Goal: Transaction & Acquisition: Purchase product/service

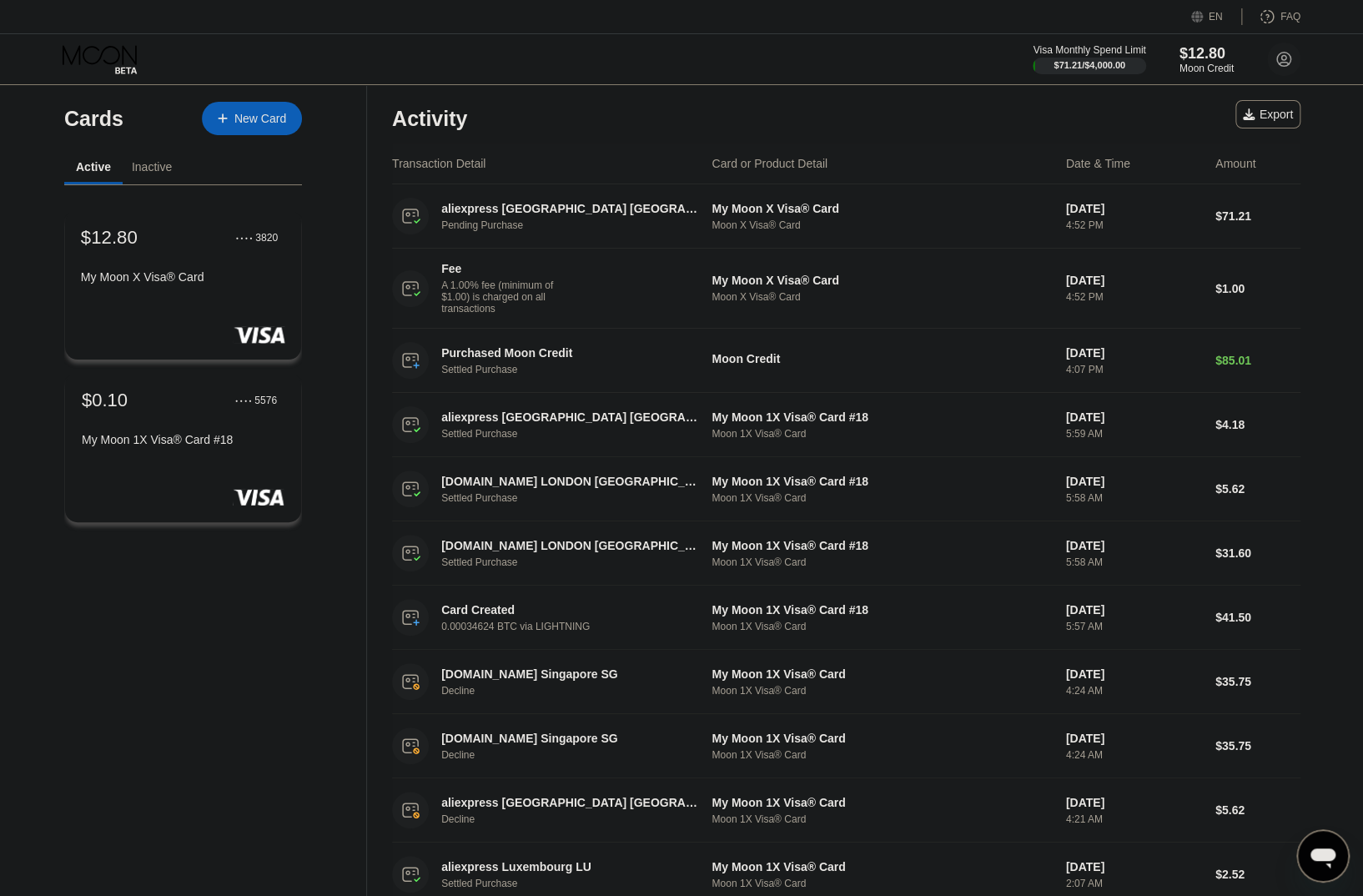
click at [180, 284] on div "My Moon X Visa® Card" at bounding box center [183, 276] width 204 height 14
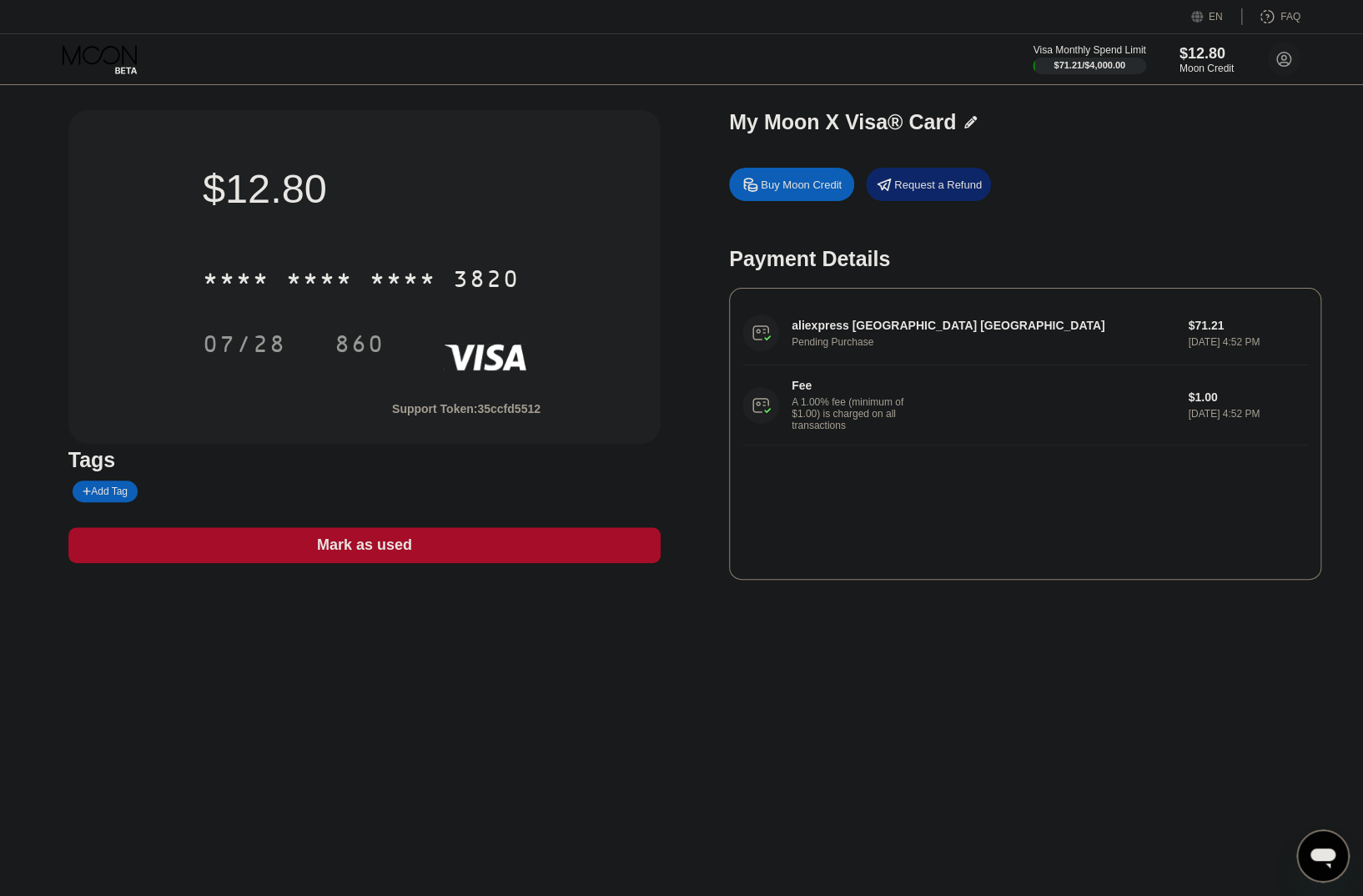
click at [767, 190] on div "Buy Moon Credit" at bounding box center [801, 184] width 81 height 15
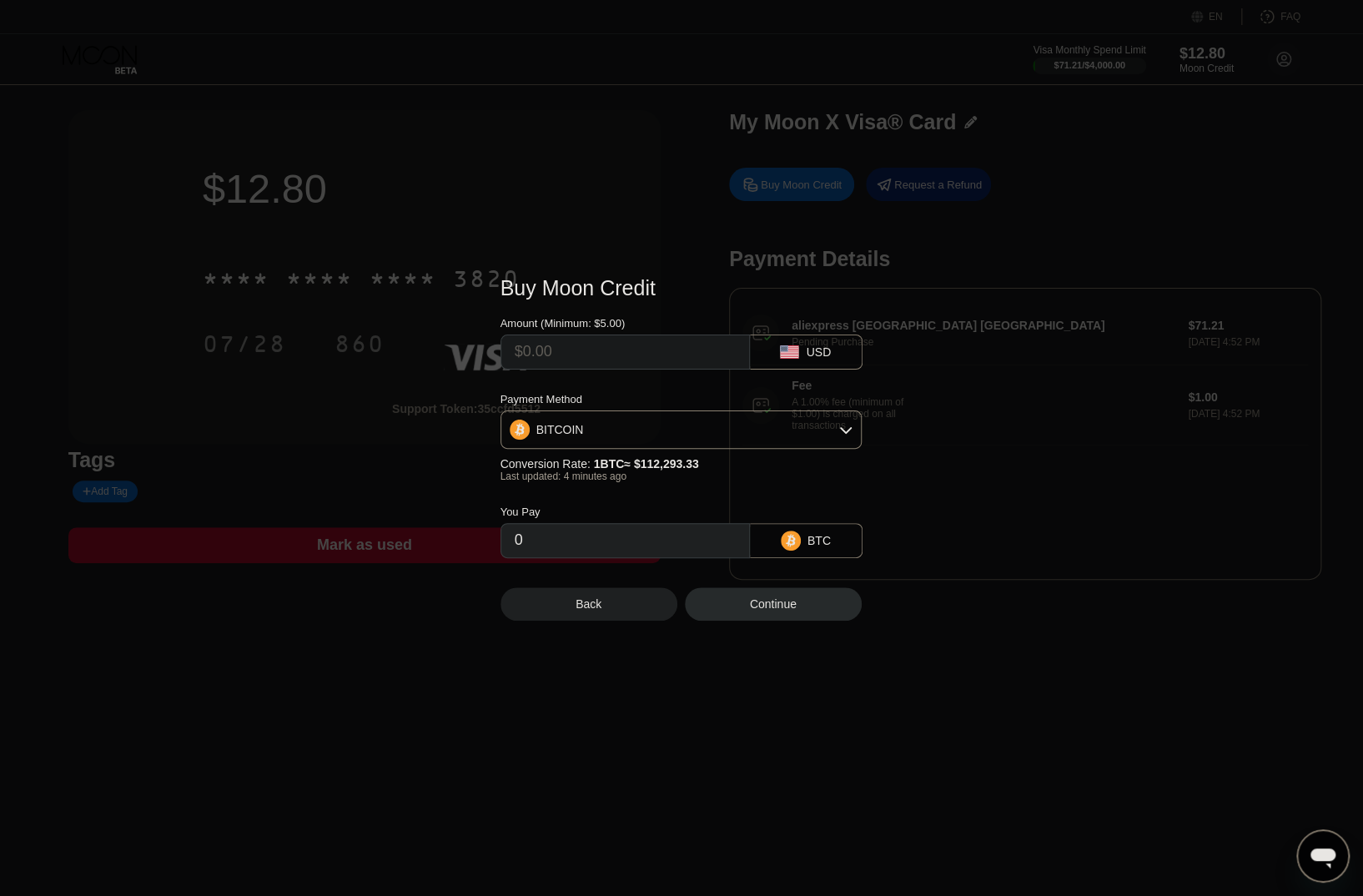
click at [654, 350] on input "text" at bounding box center [624, 352] width 221 height 34
click at [800, 346] on div "USD" at bounding box center [806, 352] width 113 height 35
click at [652, 350] on input "text" at bounding box center [624, 352] width 221 height 34
type input "$30"
type input "0.00026672"
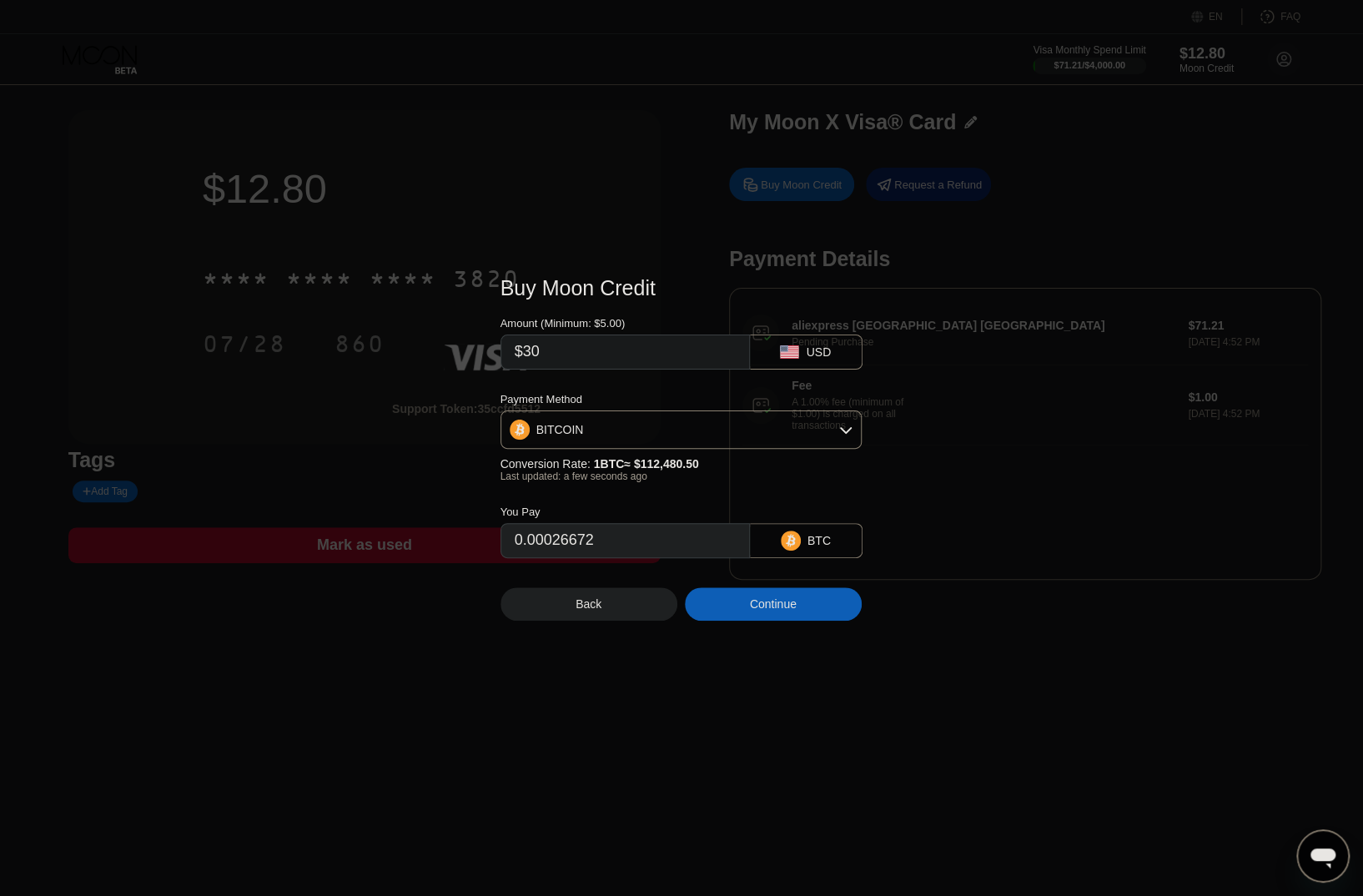
type input "$3"
type input "0.00002668"
type input "0"
type input "$29"
type input "0.00025783"
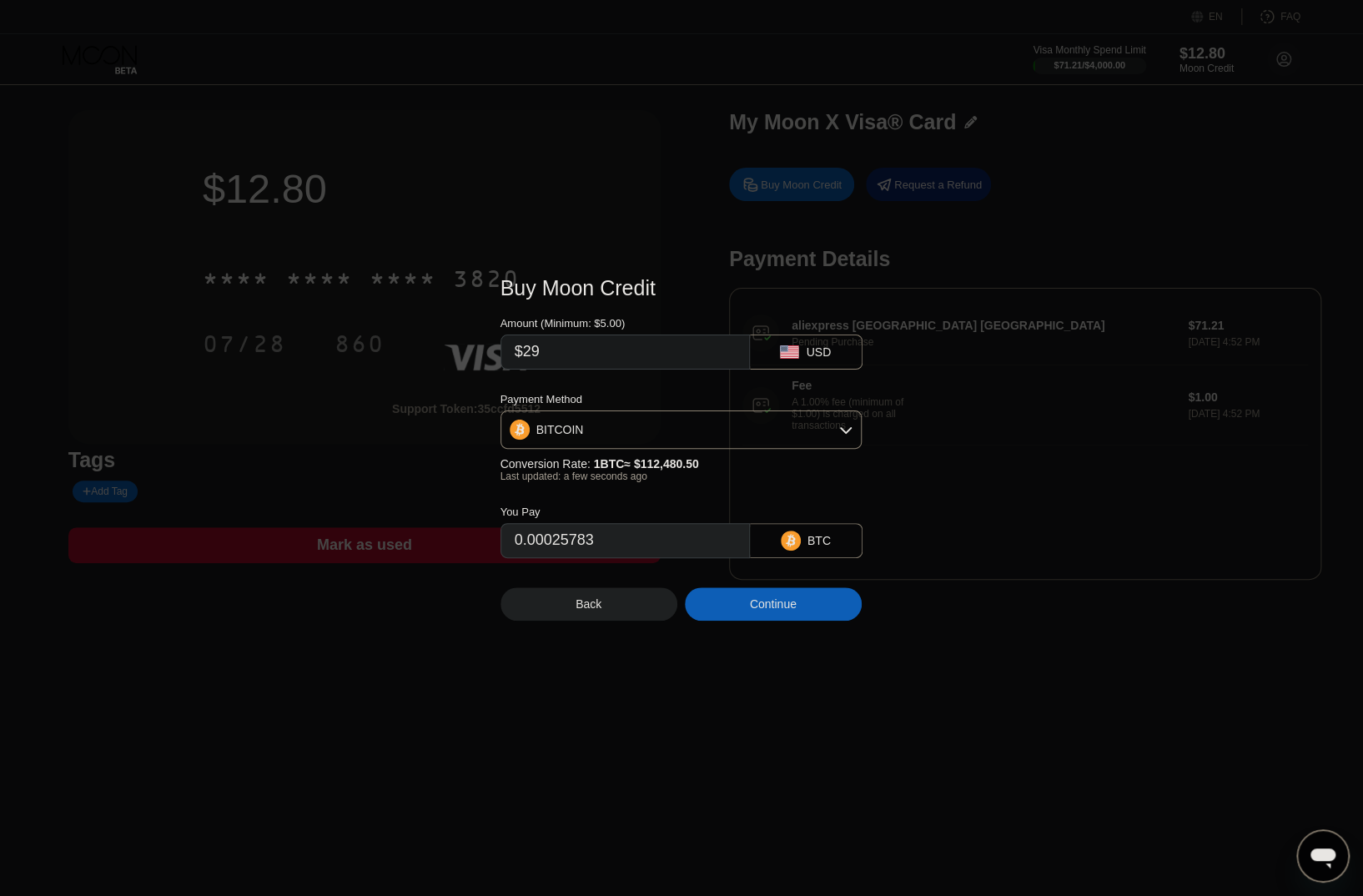
click at [653, 382] on div "Amount (Minimum: $5.00) $29 USD Payment Method BITCOIN Conversion Rate: 1 BTC ≈…" at bounding box center [682, 429] width 363 height 258
click at [641, 360] on input "$29" at bounding box center [624, 352] width 221 height 34
type input "$291"
type input "0.00258712"
type input "$29"
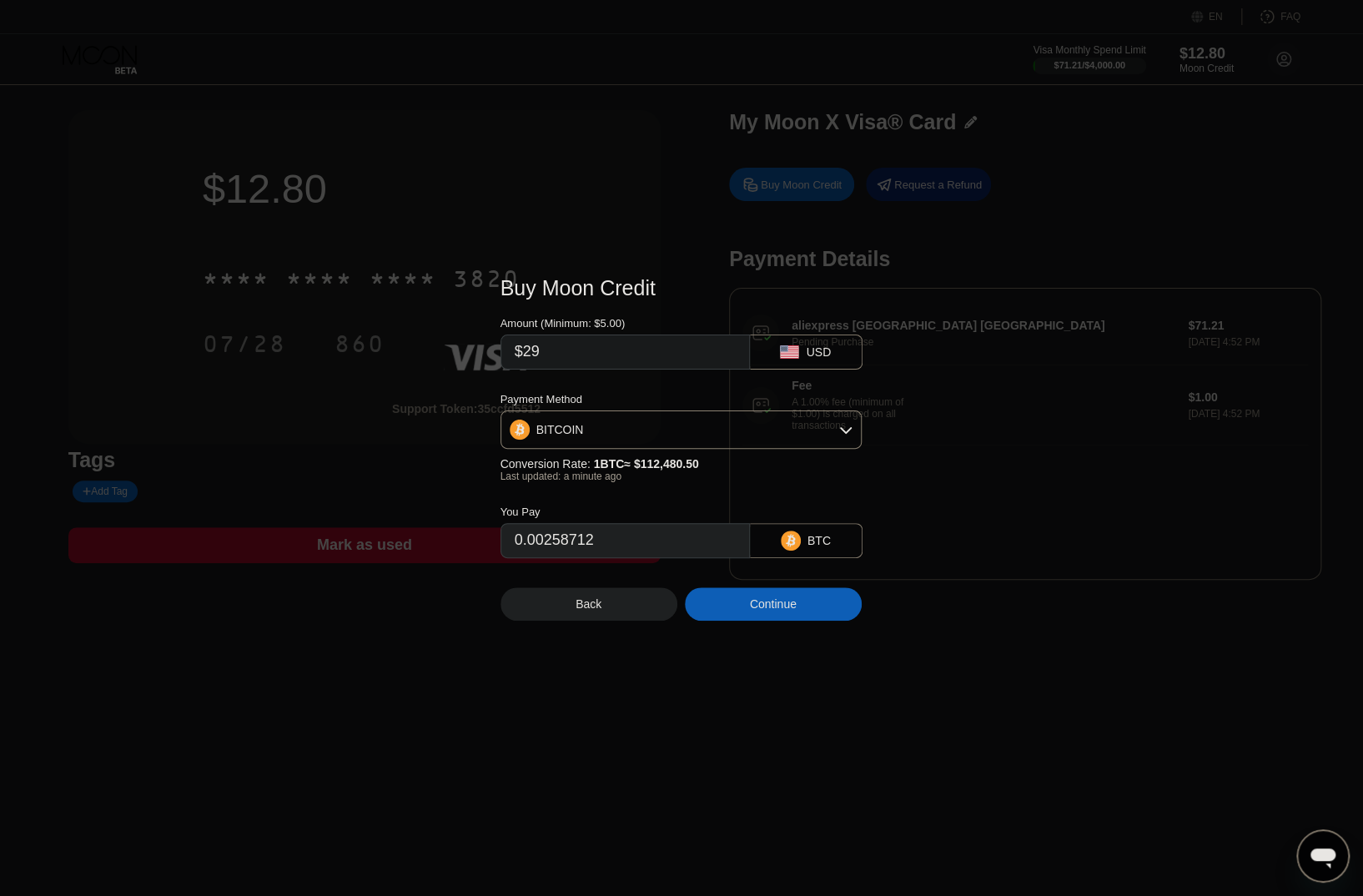
type input "0.00025783"
type input "$29.2"
type input "0.00025961"
type input "$29."
type input "0.00025783"
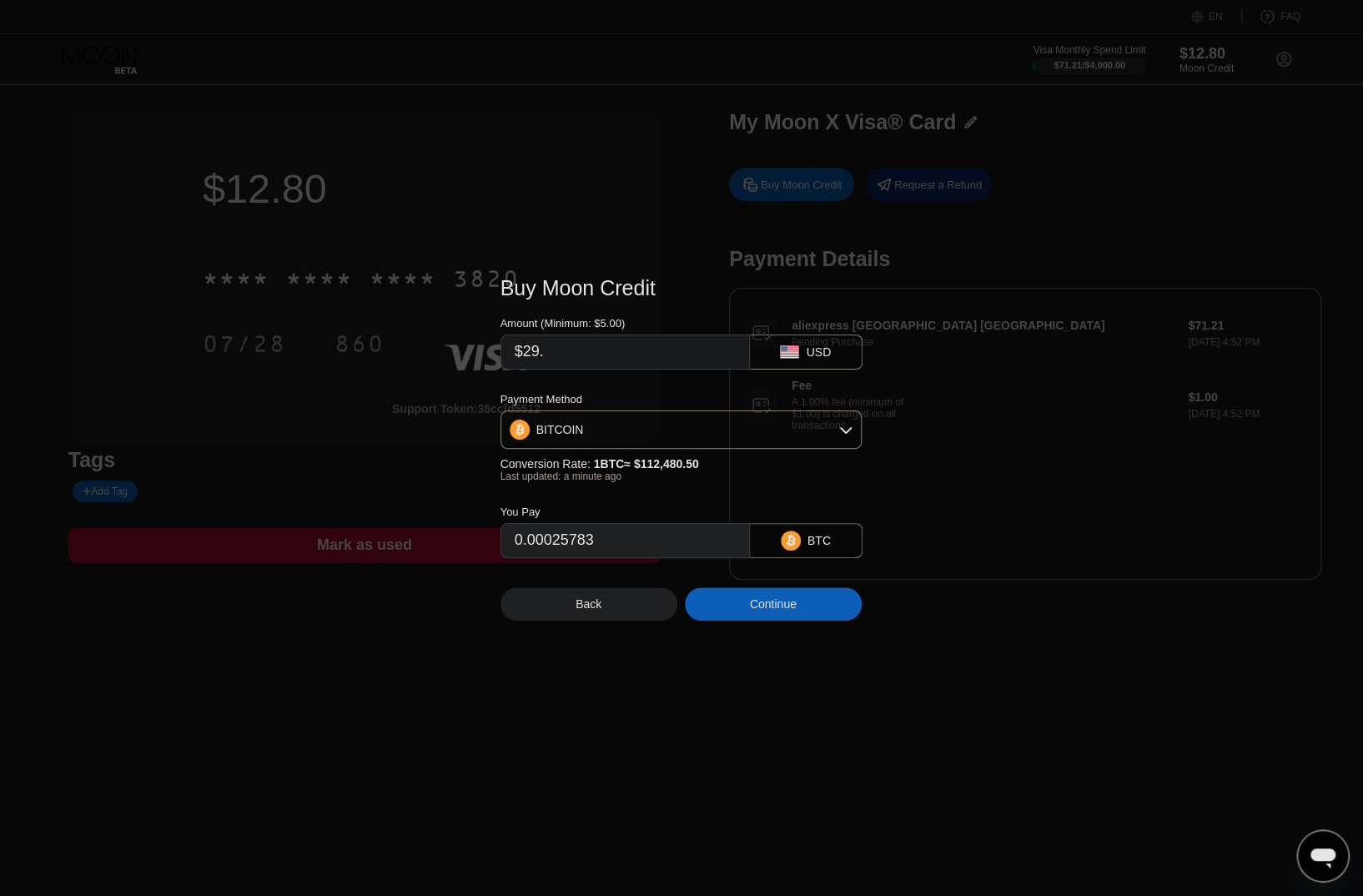
type input "$29.3"
type input "0.00026049"
type input "$29."
type input "0.00025783"
type input "$29.4"
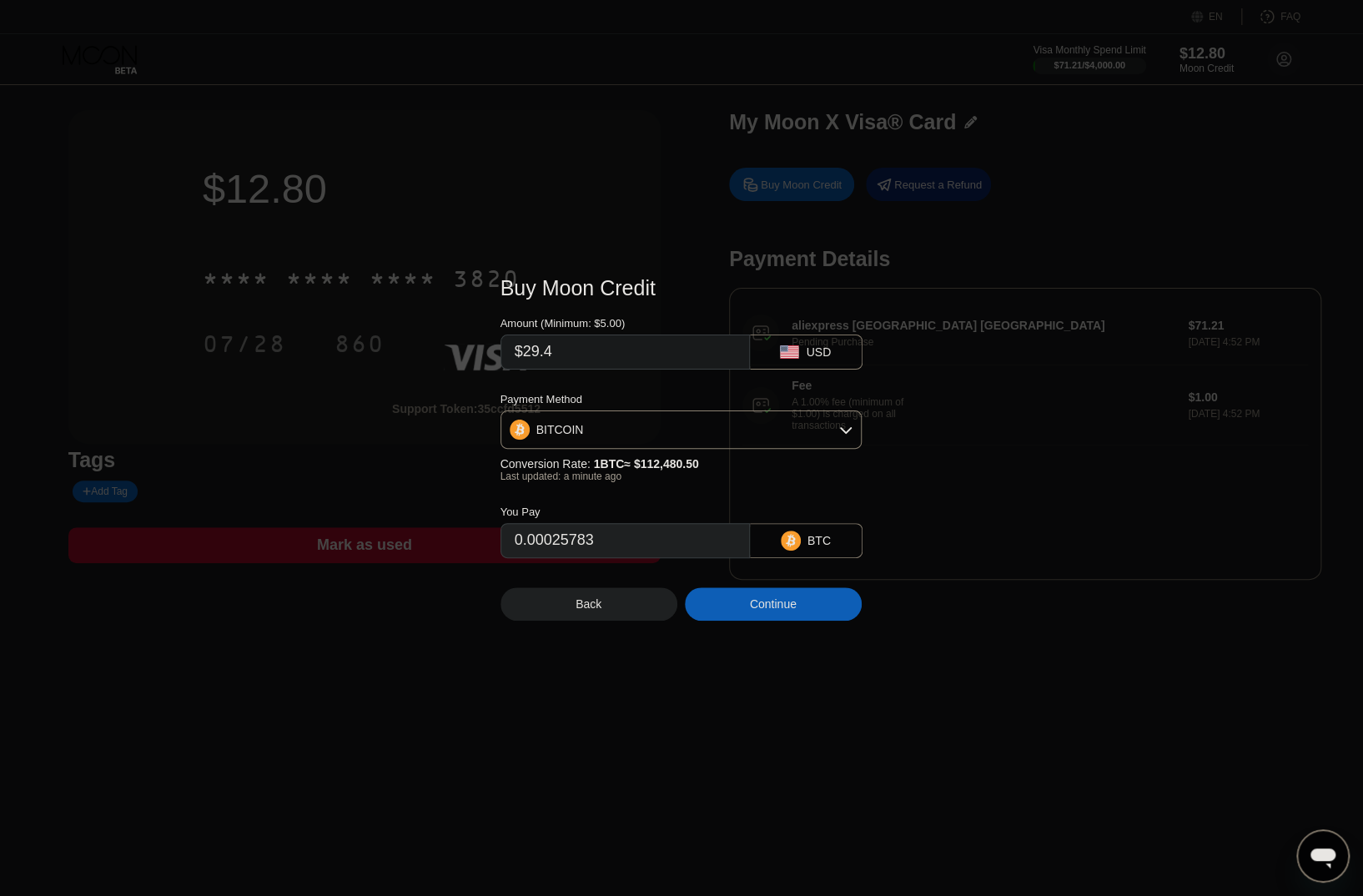
type input "0.00026138"
type input "$29."
type input "0.00025783"
type input "$29.6"
type input "0.00026316"
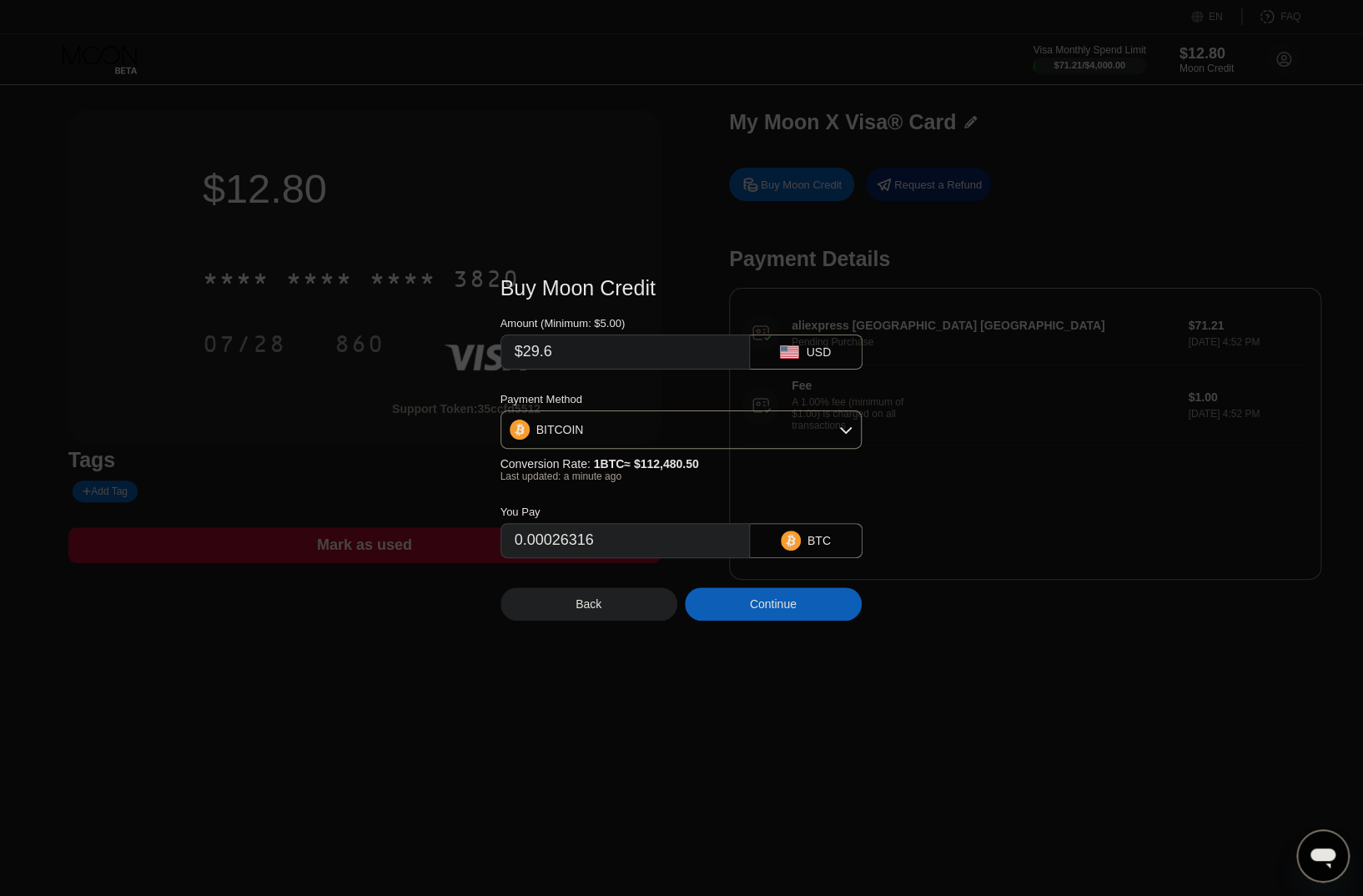
type input "$29."
type input "0.00025783"
type input "$29.7"
type input "0.00026405"
type input "$29."
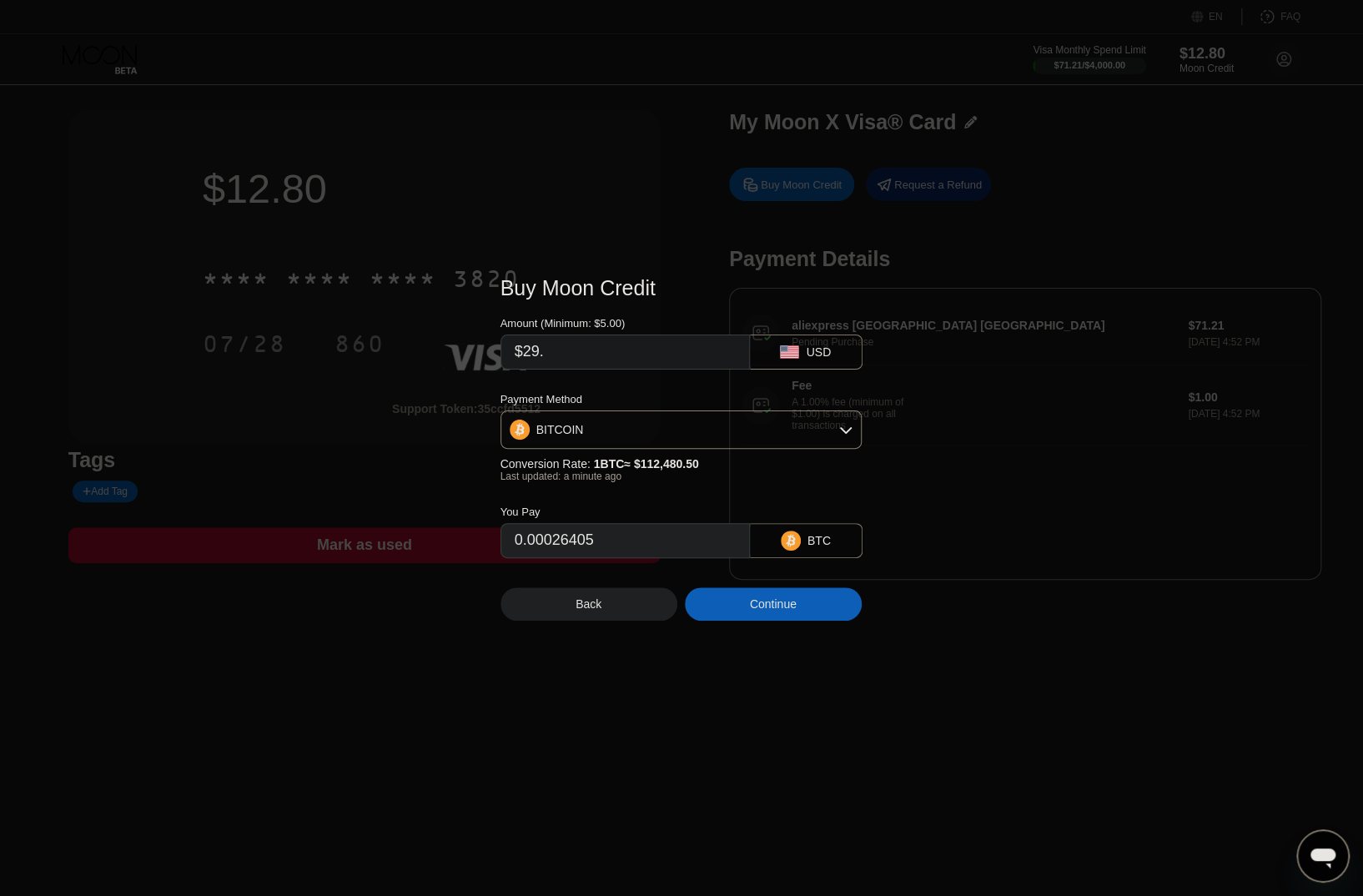
type input "0.00025783"
type input "$29.8"
type input "0.00026494"
type input "$29."
type input "0.00025783"
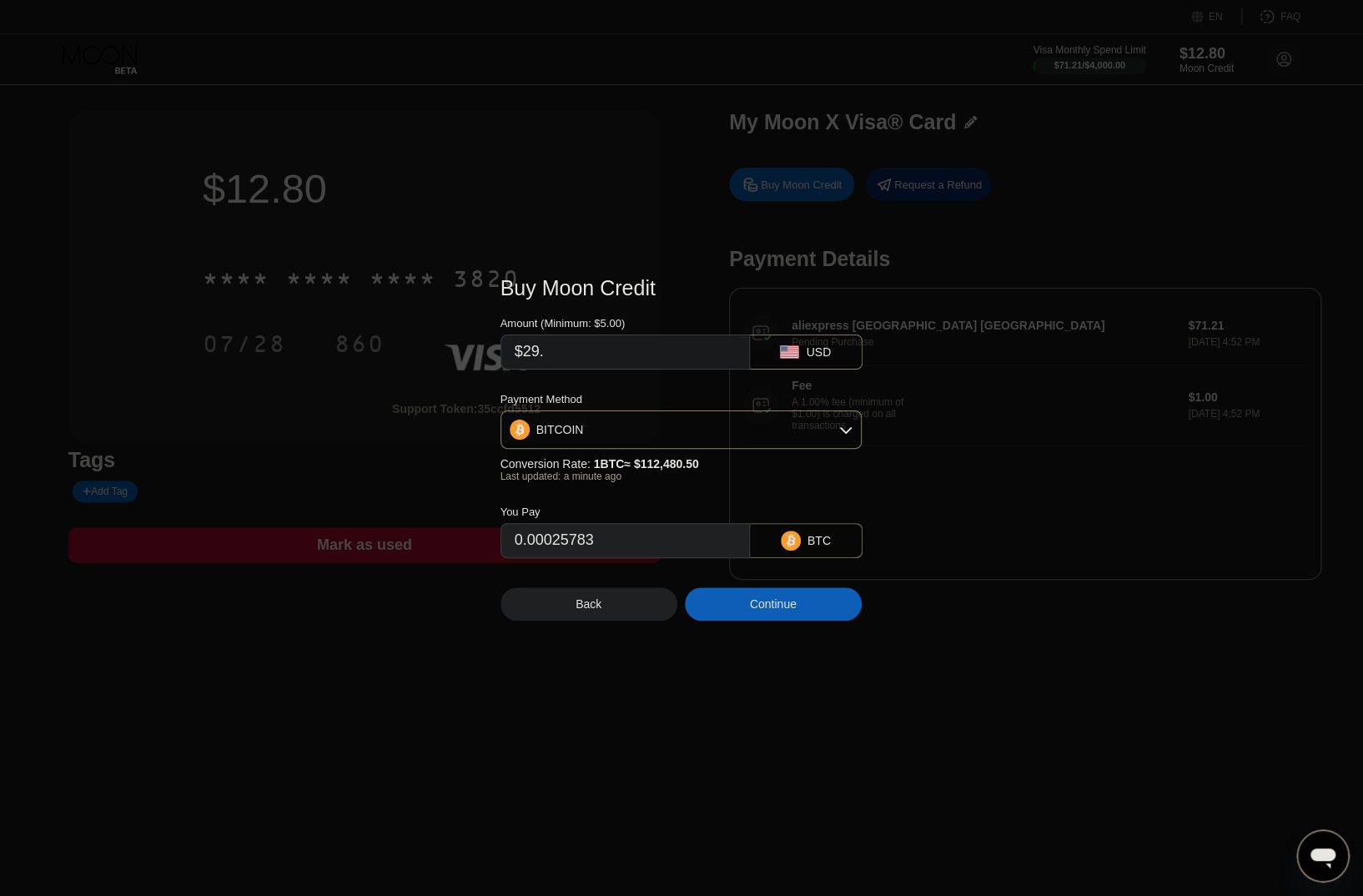
type input "$29"
click at [650, 381] on div "Amount (Minimum: $5.00) $29 USD Payment Method BITCOIN Conversion Rate: 1 BTC ≈…" at bounding box center [682, 429] width 363 height 258
click at [771, 607] on div "Continue" at bounding box center [772, 603] width 46 height 14
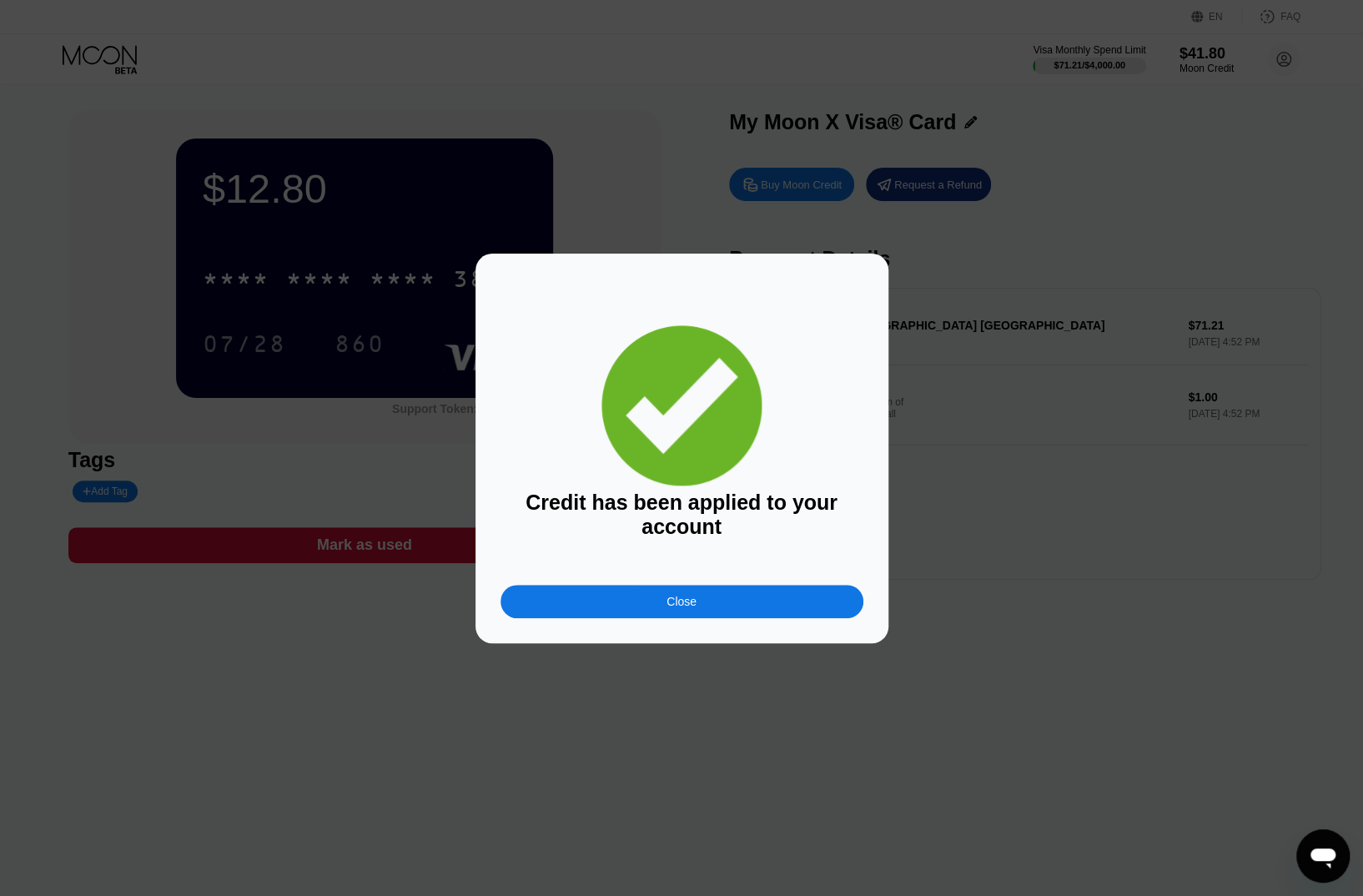
click at [721, 618] on div "Close" at bounding box center [682, 601] width 363 height 34
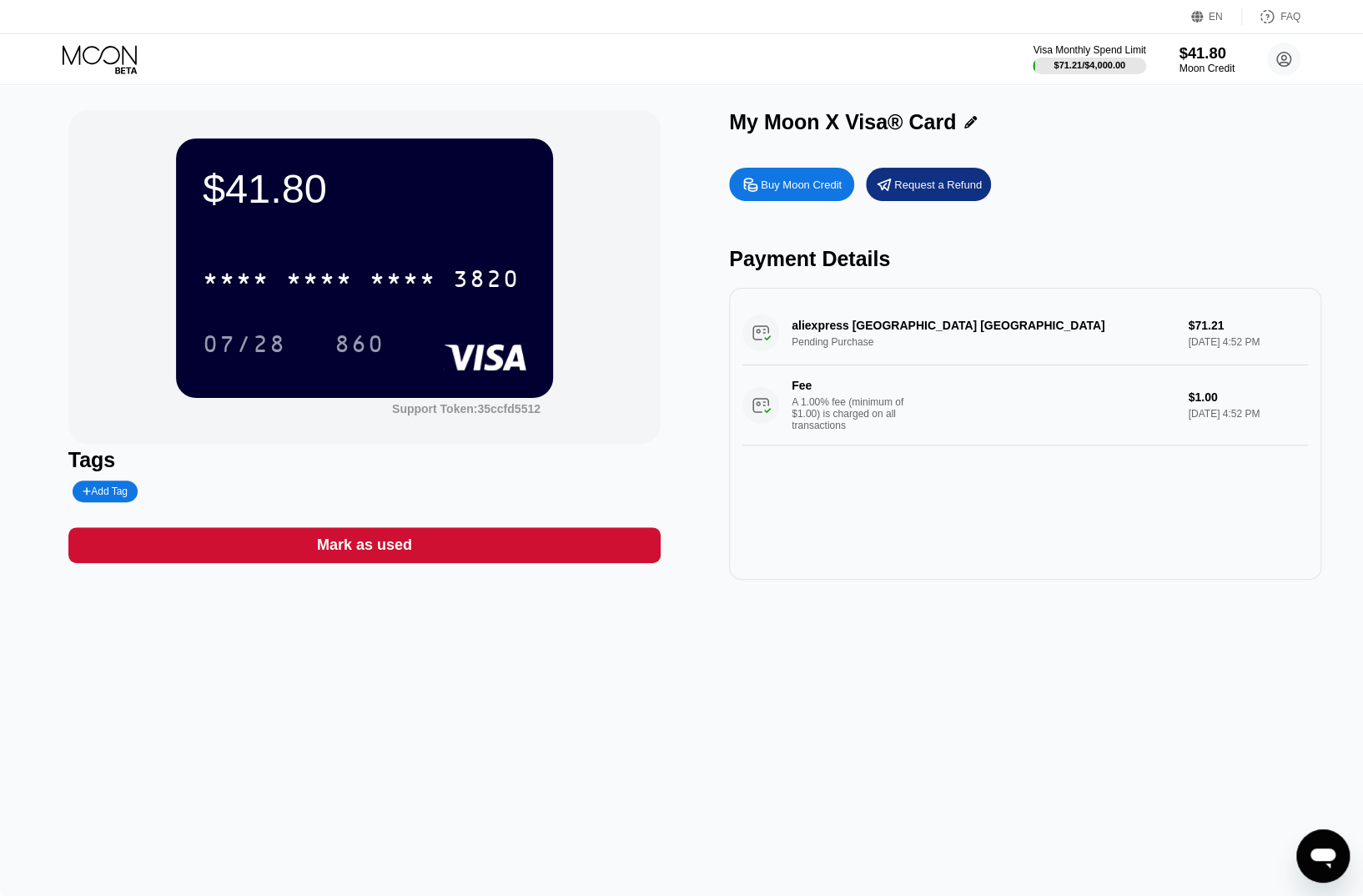
click at [1205, 60] on div "$41.80" at bounding box center [1206, 53] width 55 height 17
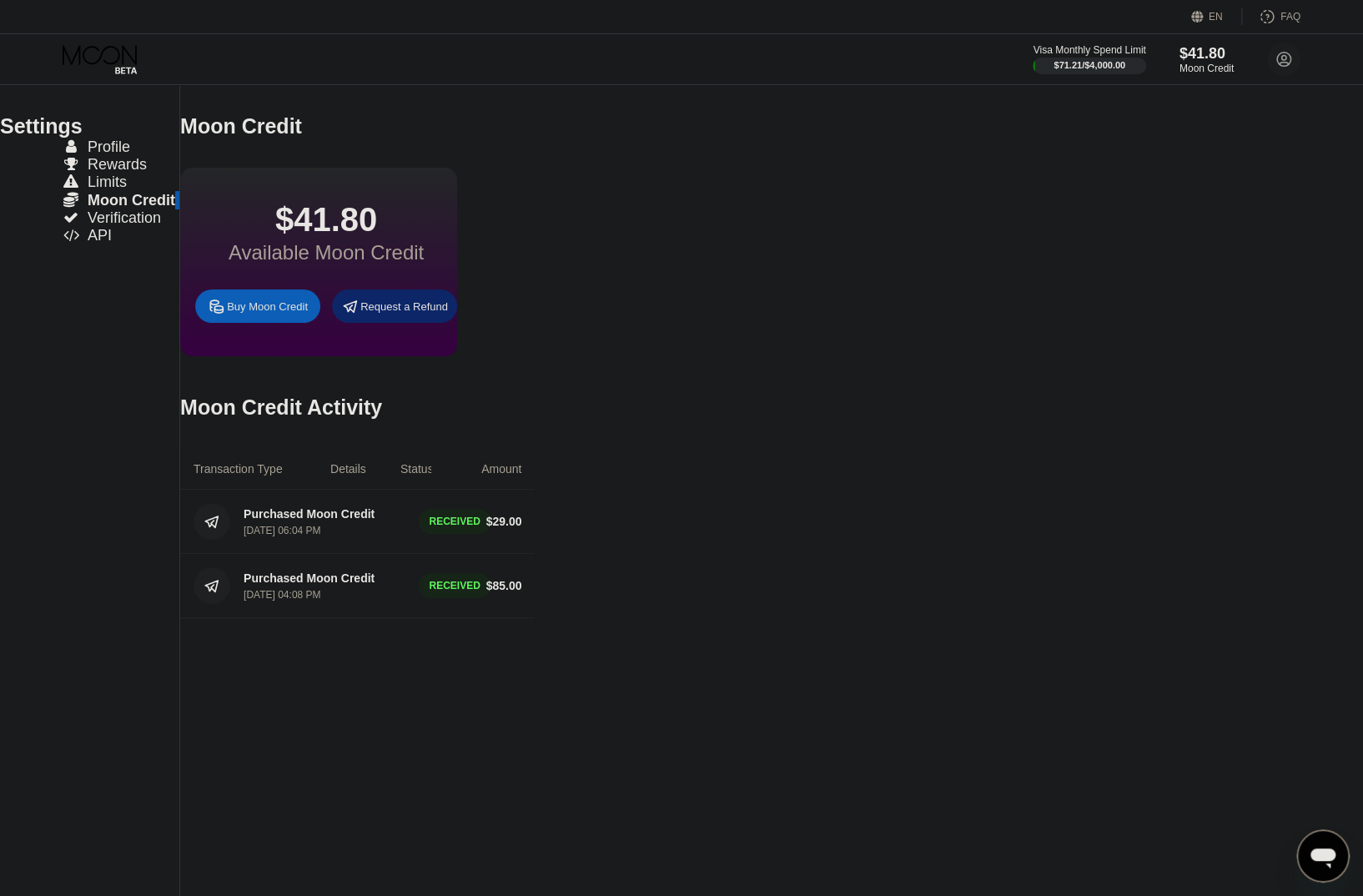
click at [534, 227] on div "$41.80 Available Moon Credit Buy Moon Credit Request a Refund" at bounding box center [357, 261] width 354 height 188
click at [126, 155] on span "Profile" at bounding box center [108, 146] width 43 height 16
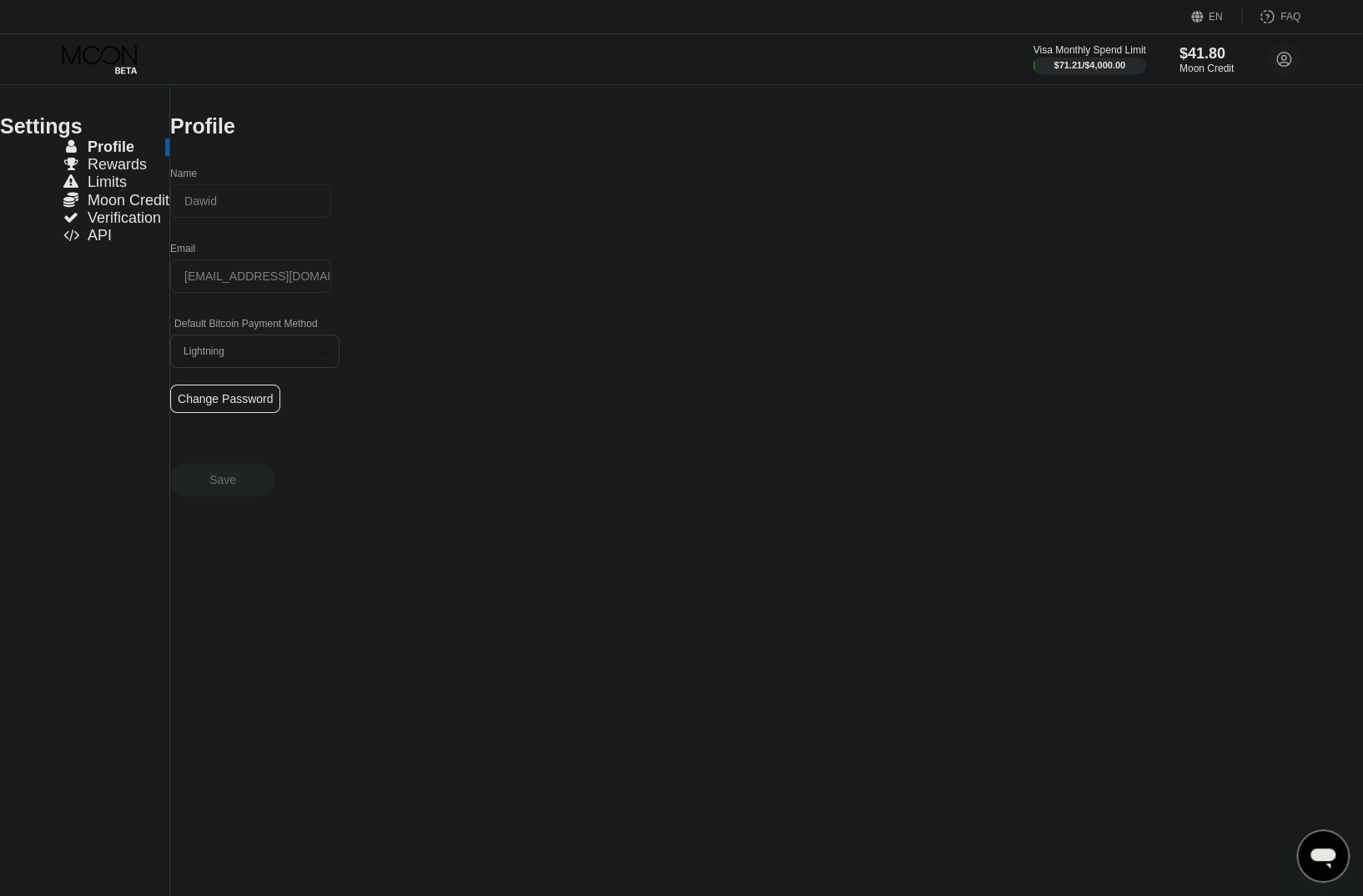
click at [113, 58] on icon at bounding box center [101, 60] width 77 height 29
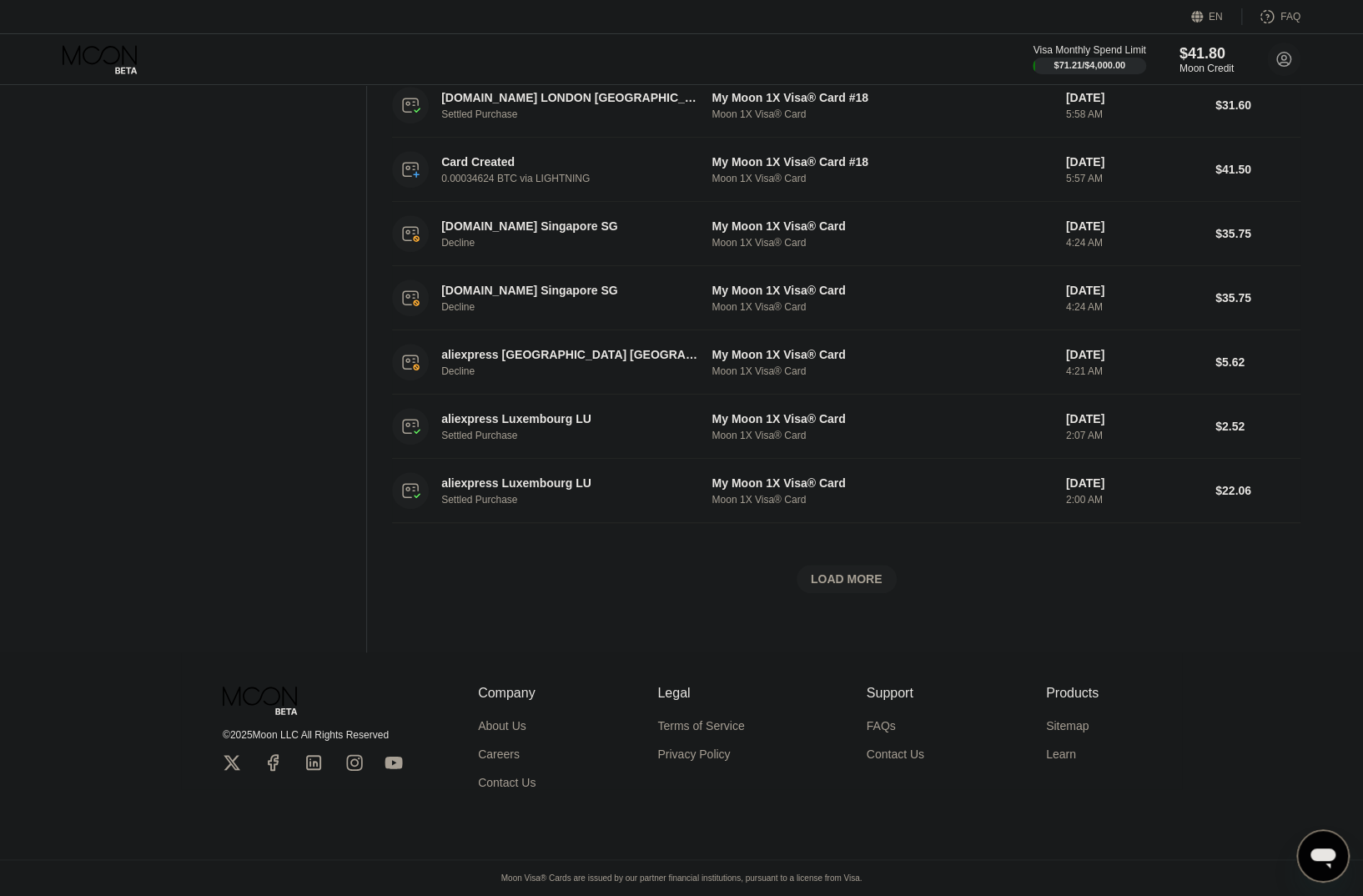
scroll to position [461, 0]
click at [840, 572] on div "LOAD MORE" at bounding box center [846, 579] width 72 height 15
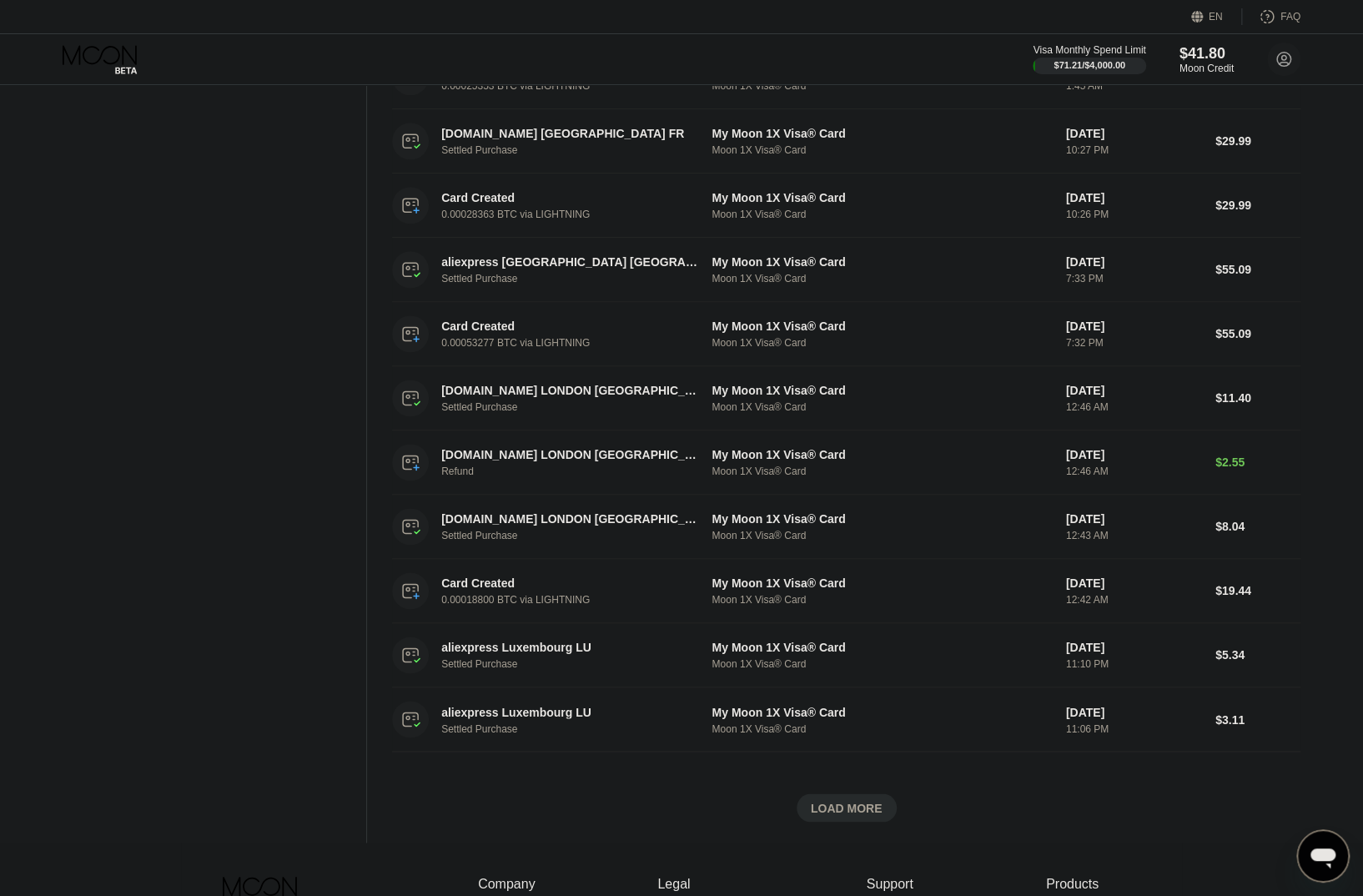
scroll to position [1195, 0]
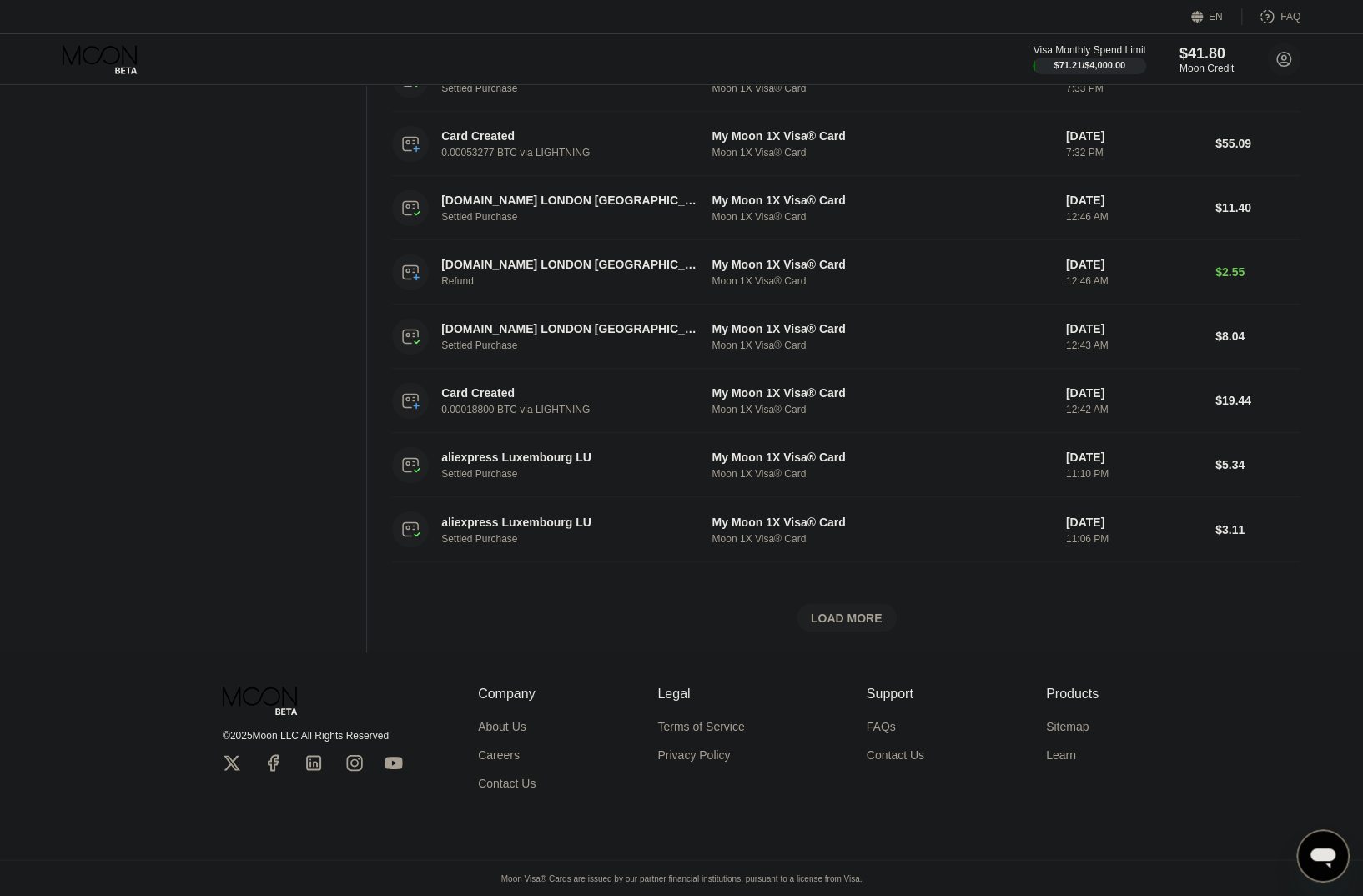
click at [878, 610] on div "LOAD MORE" at bounding box center [846, 617] width 72 height 15
click at [863, 610] on div "LOAD MORE" at bounding box center [846, 617] width 72 height 15
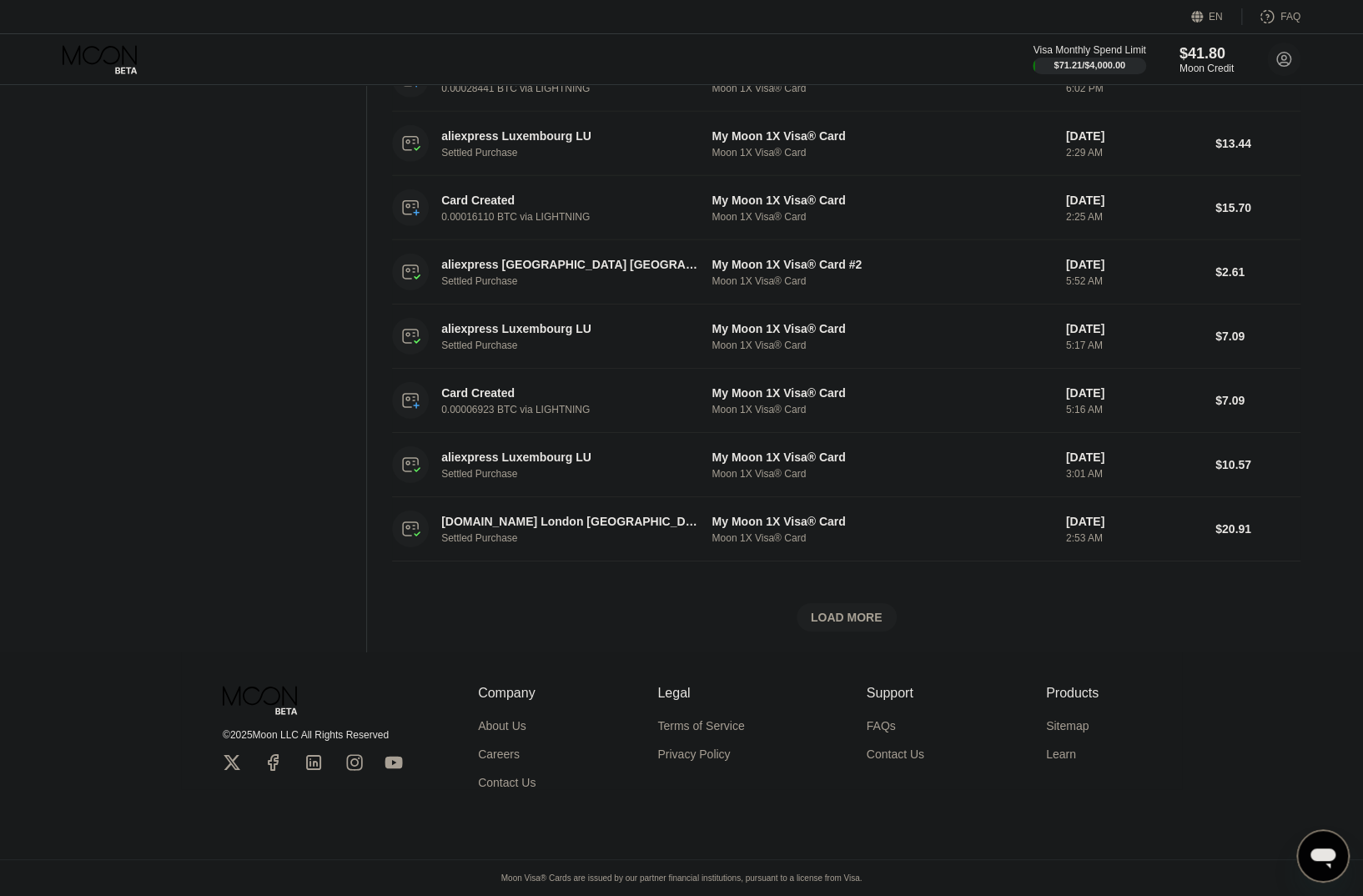
scroll to position [2733, 0]
click at [867, 611] on div "LOAD MORE" at bounding box center [846, 617] width 72 height 15
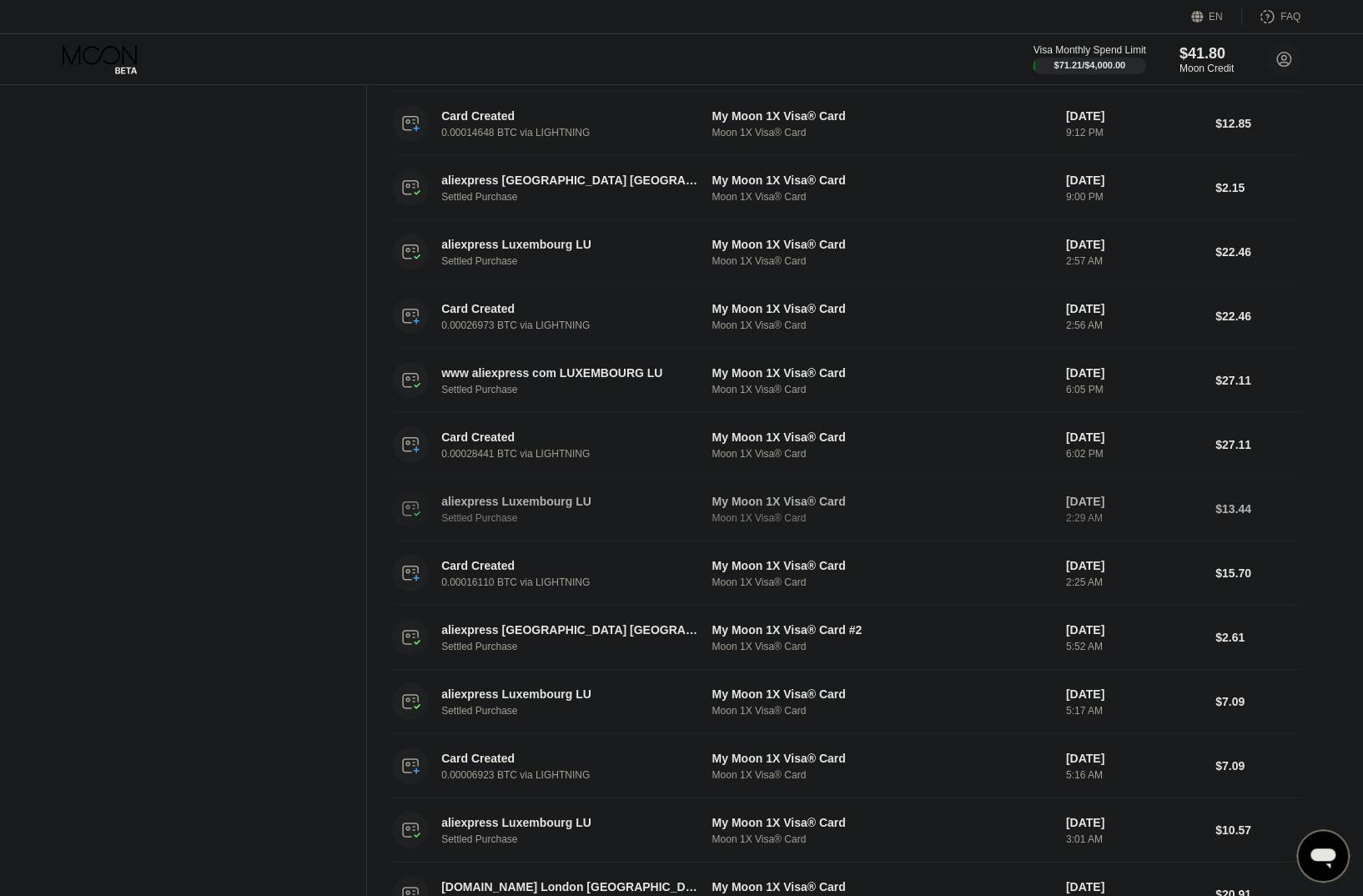
scroll to position [2315, 0]
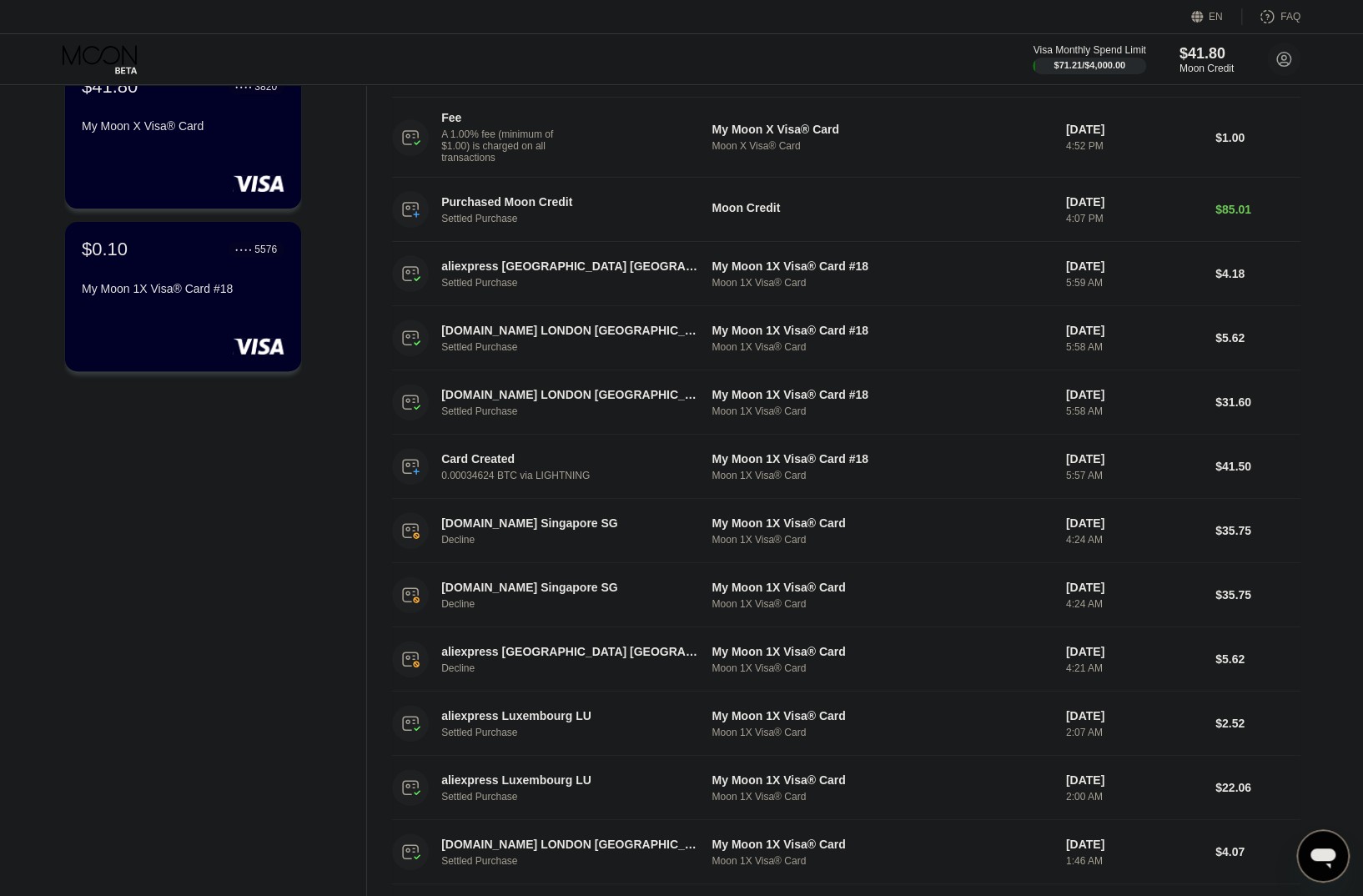
scroll to position [0, 0]
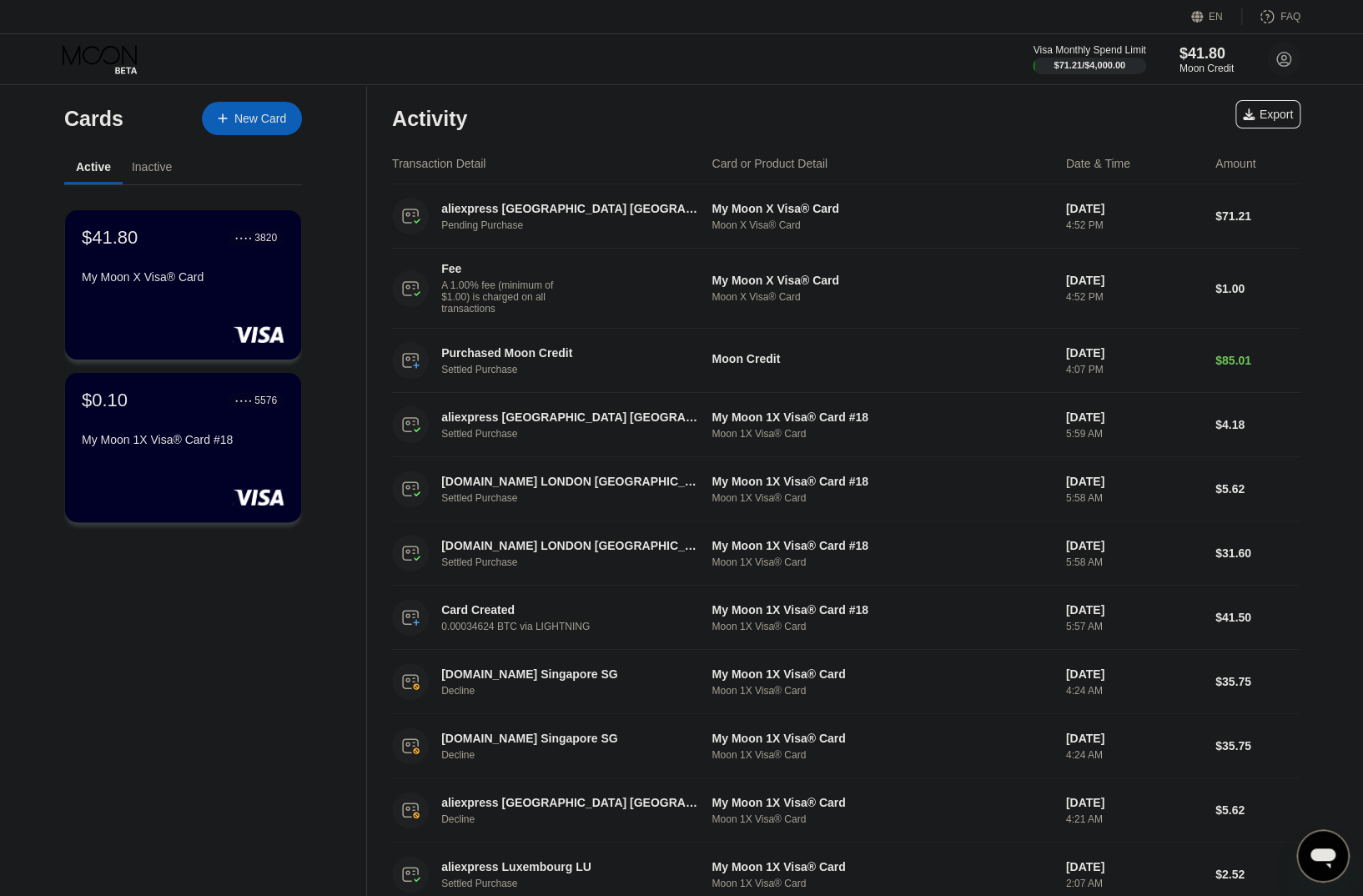
click at [185, 284] on div "My Moon X Visa® Card" at bounding box center [183, 276] width 204 height 14
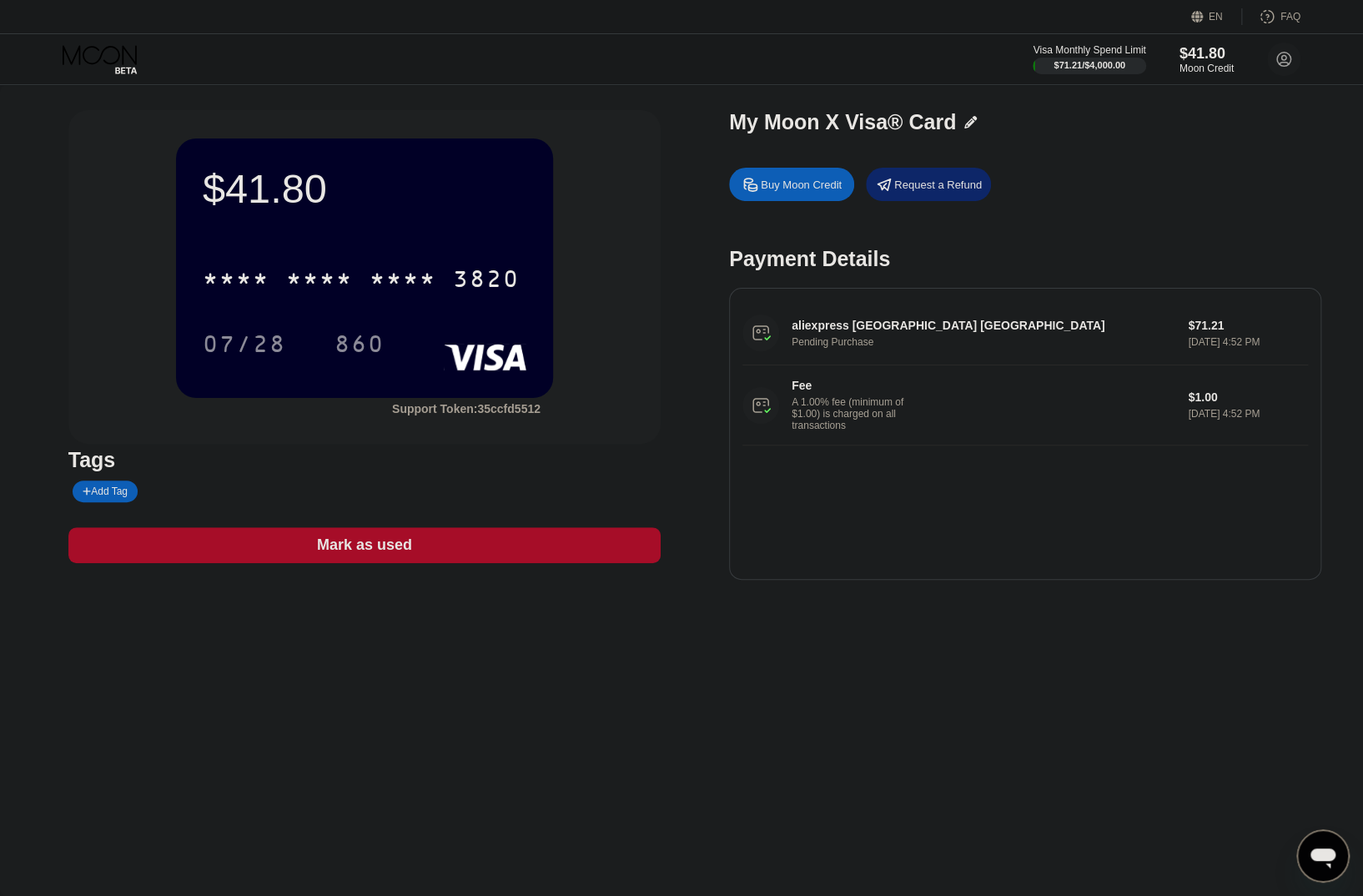
click at [789, 186] on div "Buy Moon Credit" at bounding box center [801, 184] width 81 height 15
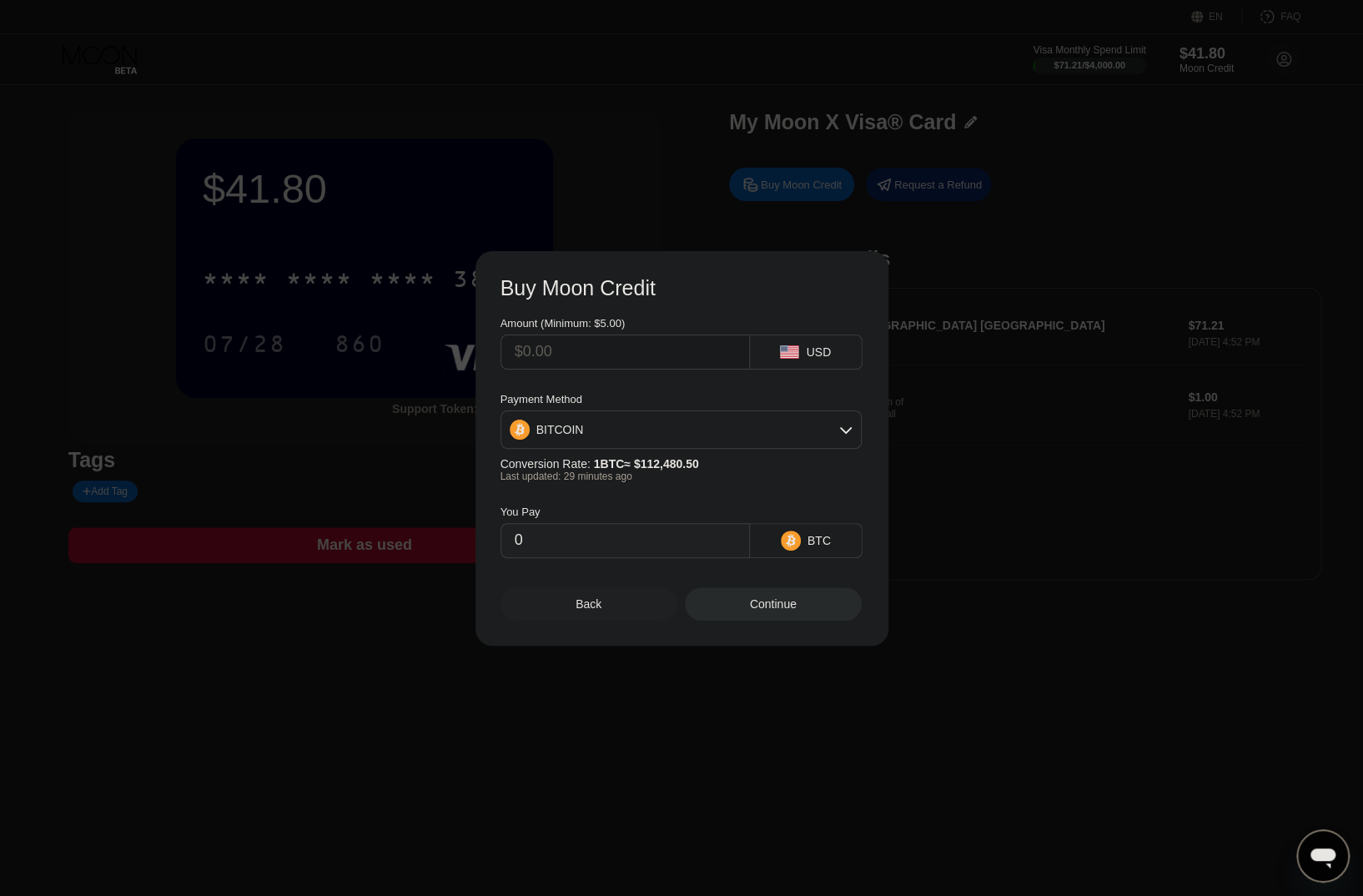
click at [592, 611] on div "Back" at bounding box center [588, 603] width 25 height 14
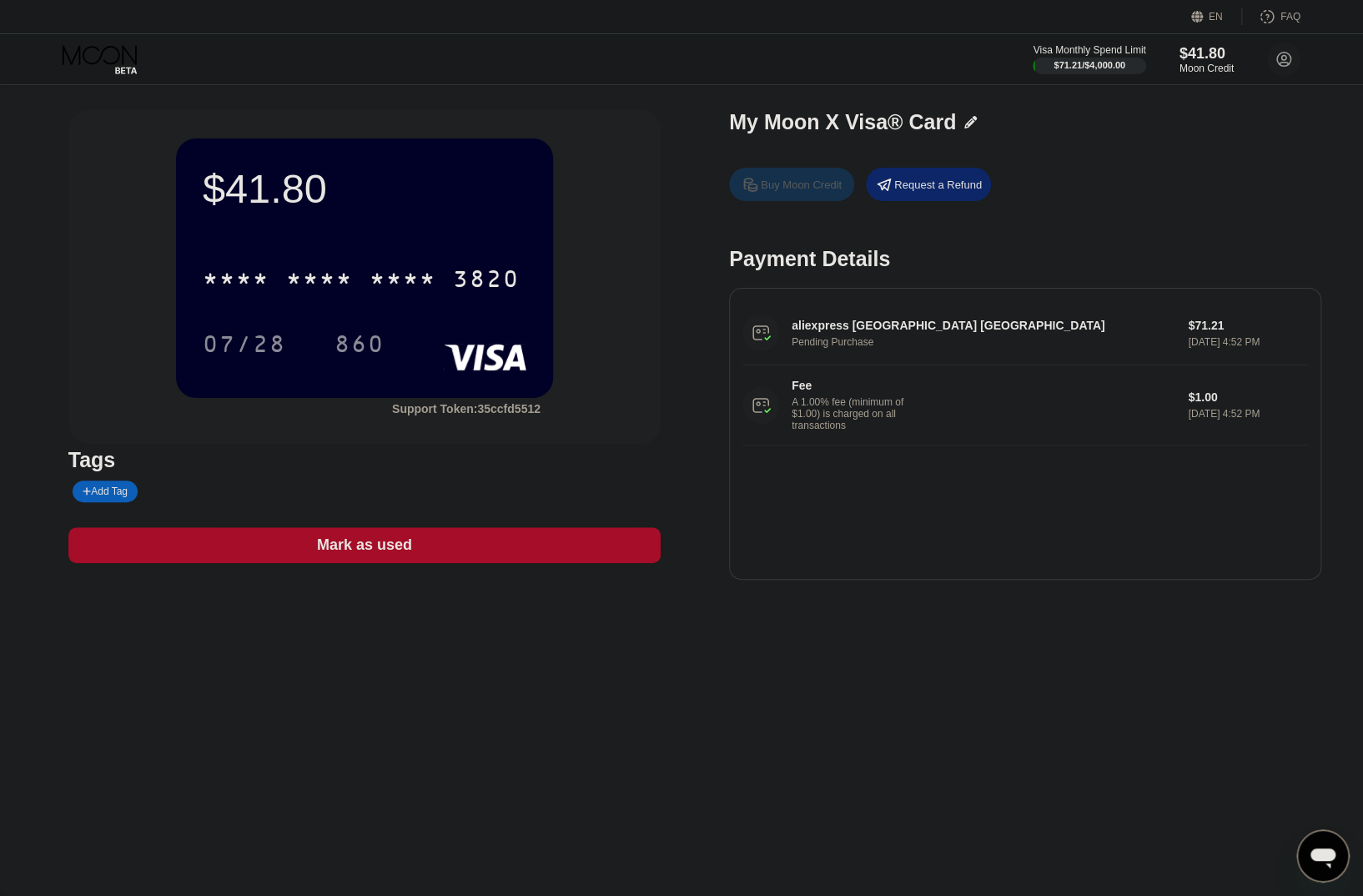
click at [807, 192] on div "Buy Moon Credit" at bounding box center [801, 184] width 81 height 15
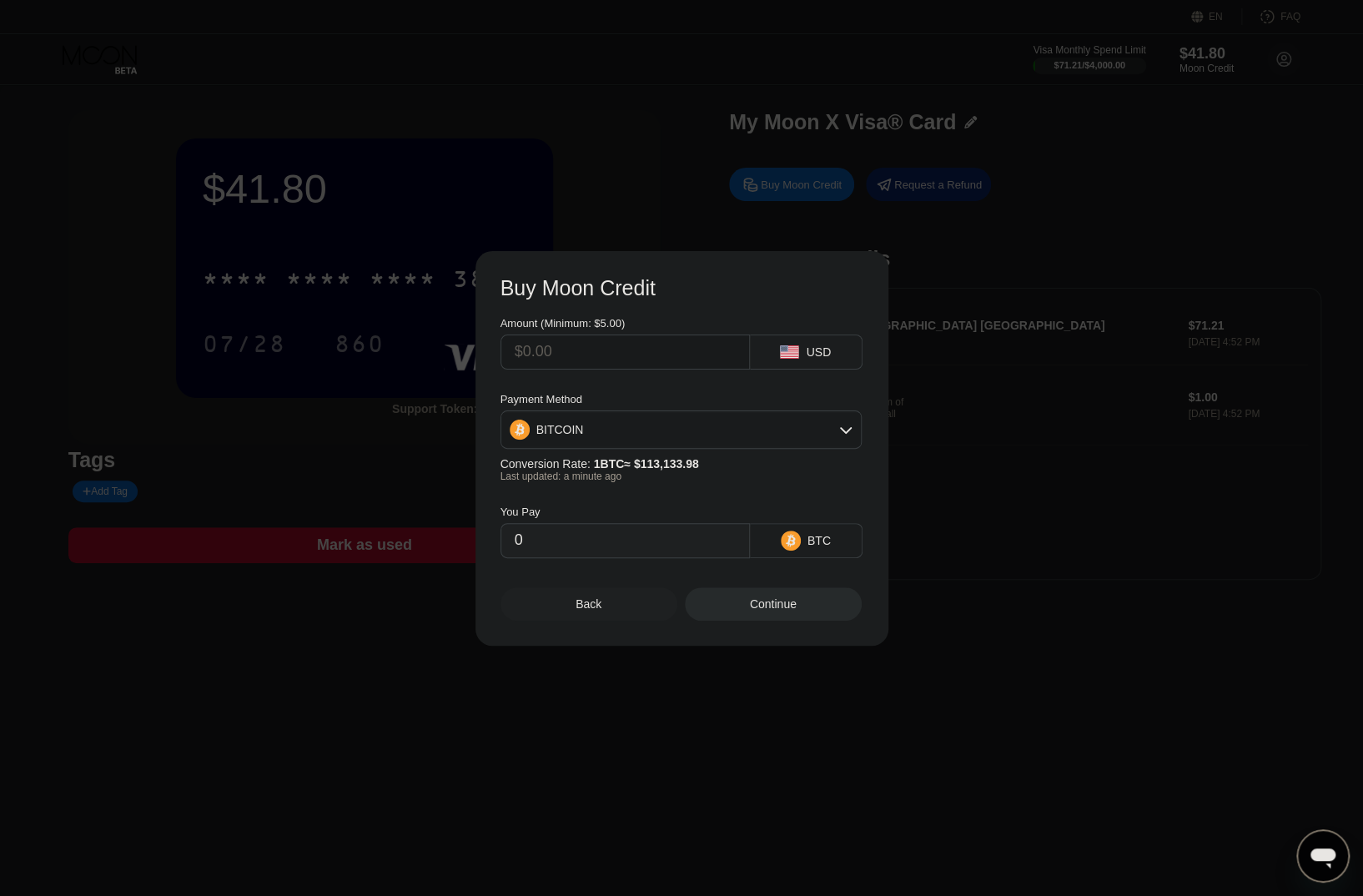
click at [640, 615] on div "Back" at bounding box center [589, 603] width 177 height 34
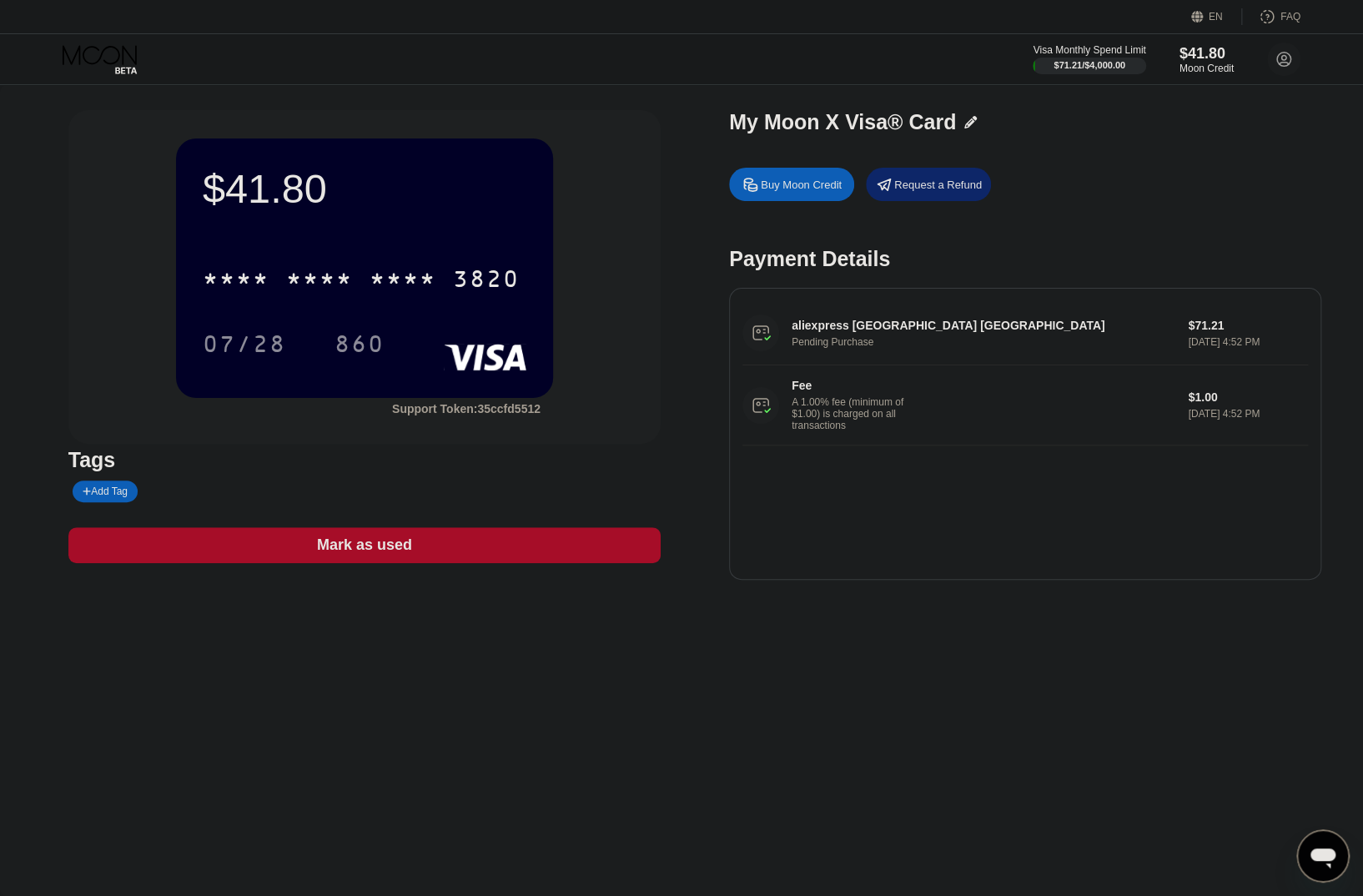
click at [807, 178] on div "Buy Moon Credit" at bounding box center [791, 184] width 125 height 34
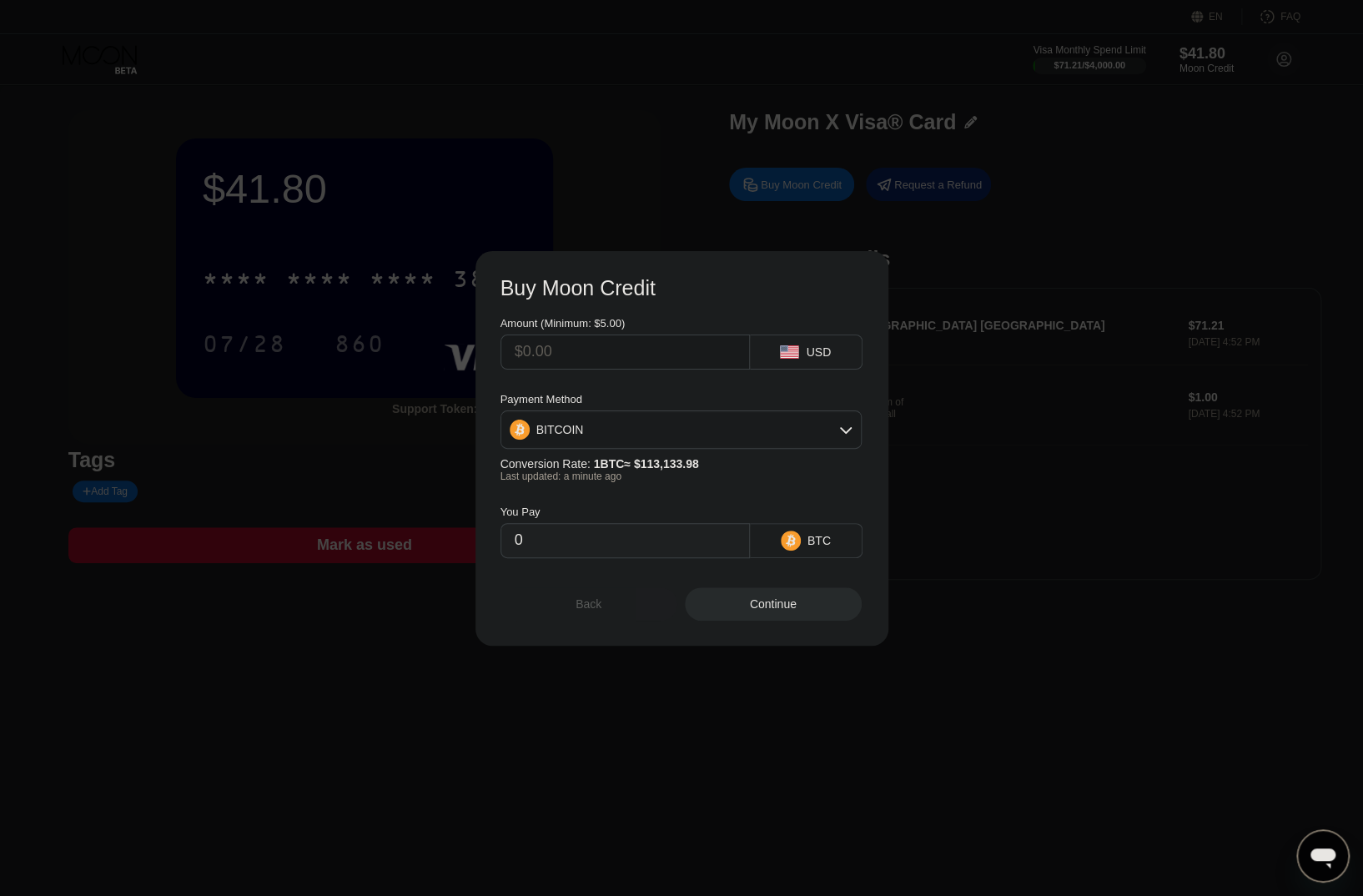
click at [591, 605] on div "Back" at bounding box center [588, 603] width 25 height 14
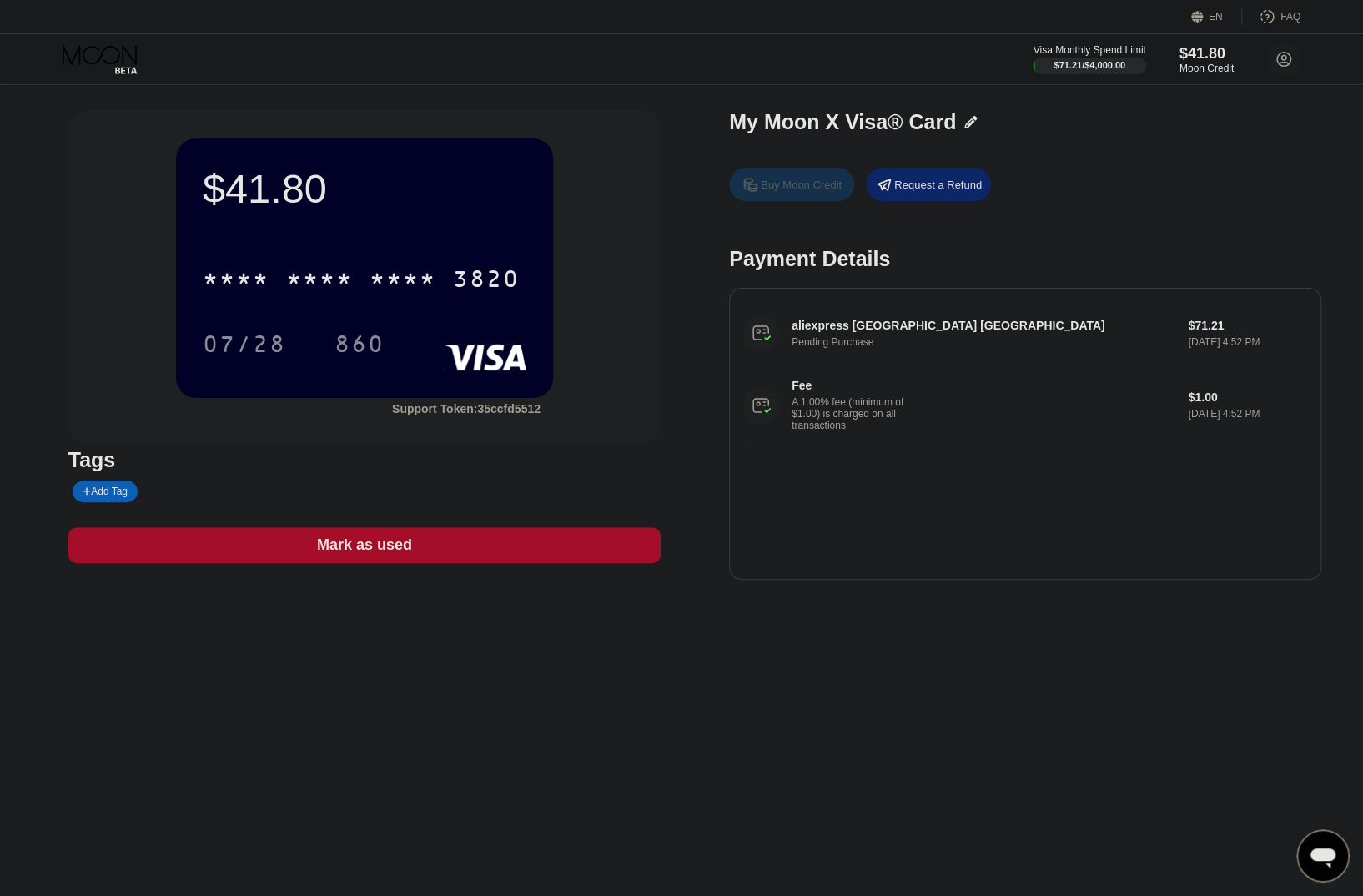
click at [776, 192] on div "Buy Moon Credit" at bounding box center [801, 184] width 81 height 15
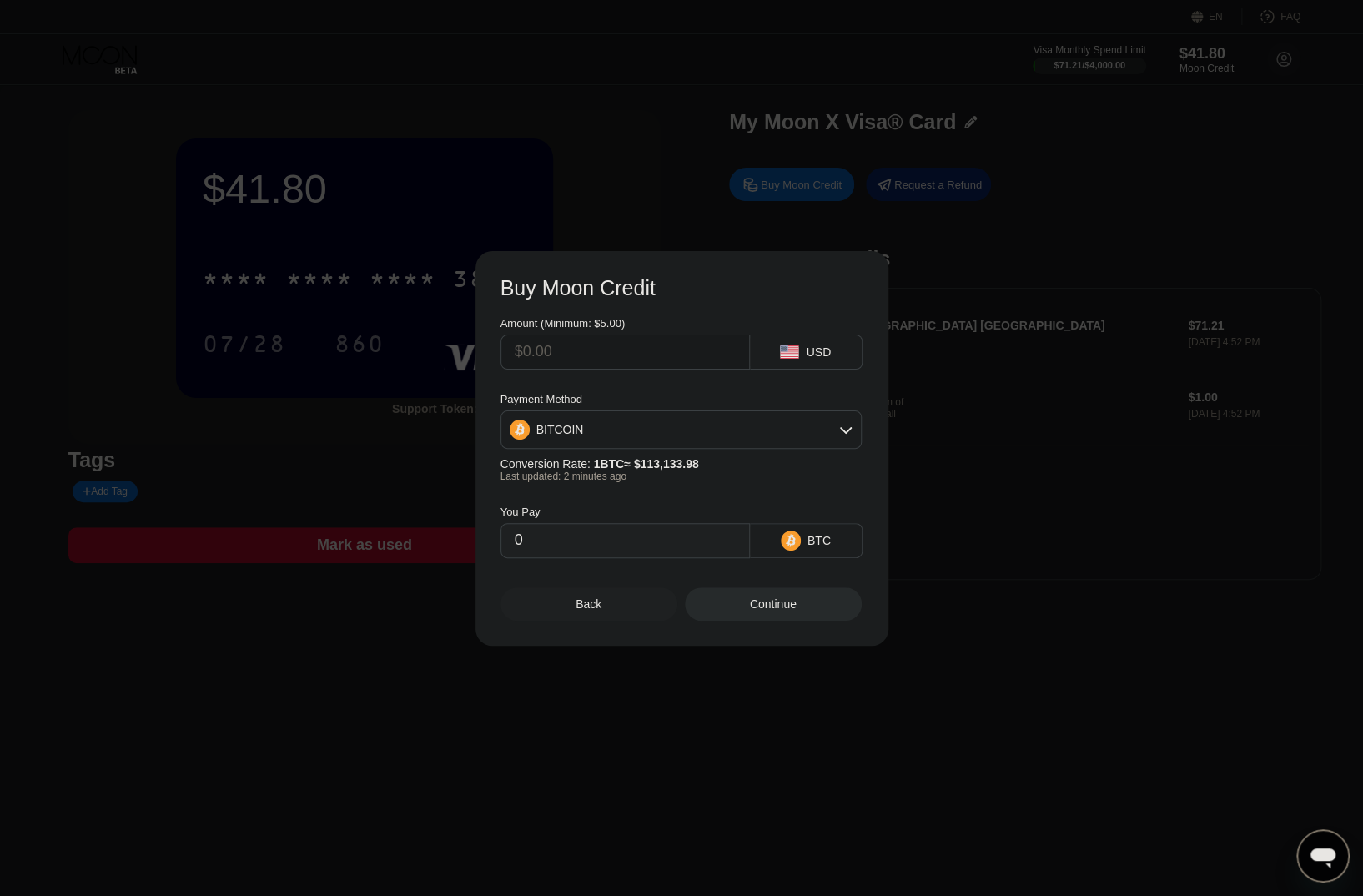
click at [663, 463] on span "1 BTC ≈ $113,133.98" at bounding box center [646, 463] width 105 height 14
